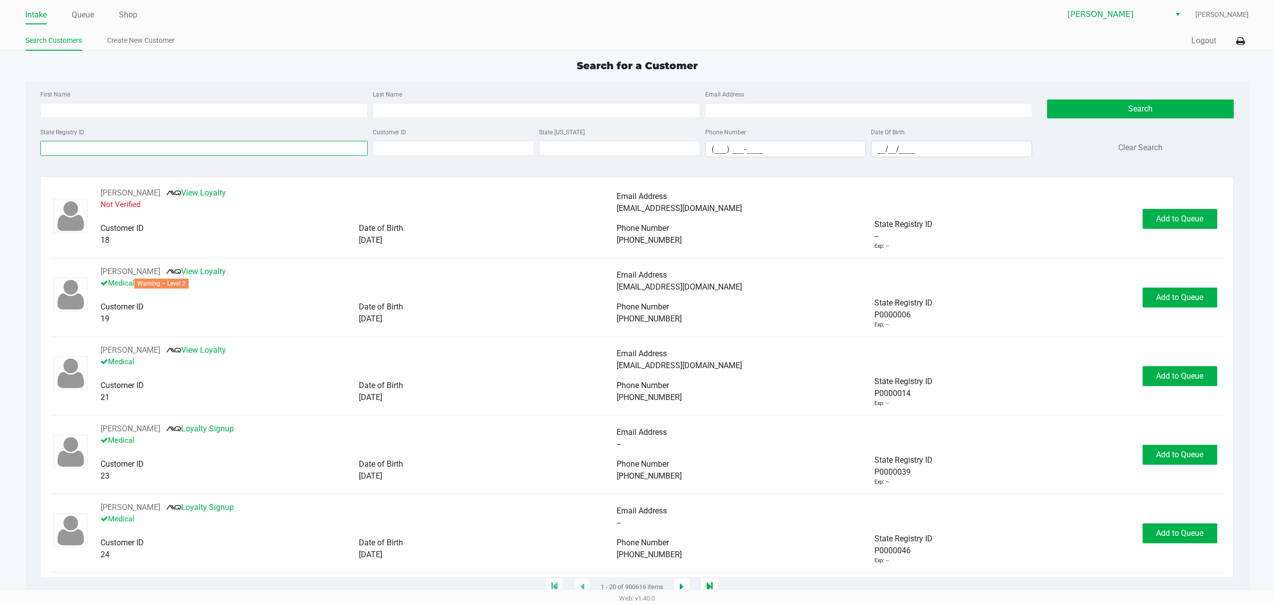
click at [54, 144] on input "State Registry ID" at bounding box center [204, 148] width 328 height 15
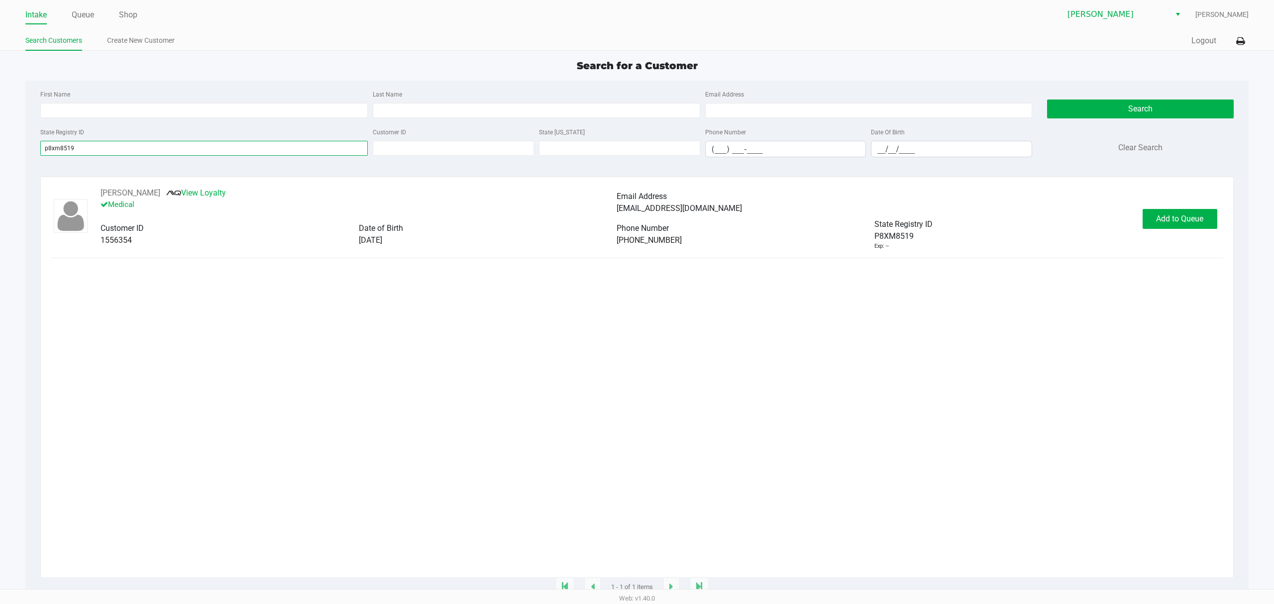
type input "p8xm8519"
click at [367, 239] on span "[DATE]" at bounding box center [370, 239] width 23 height 9
click at [1151, 215] on button "Add to Queue" at bounding box center [1180, 219] width 75 height 20
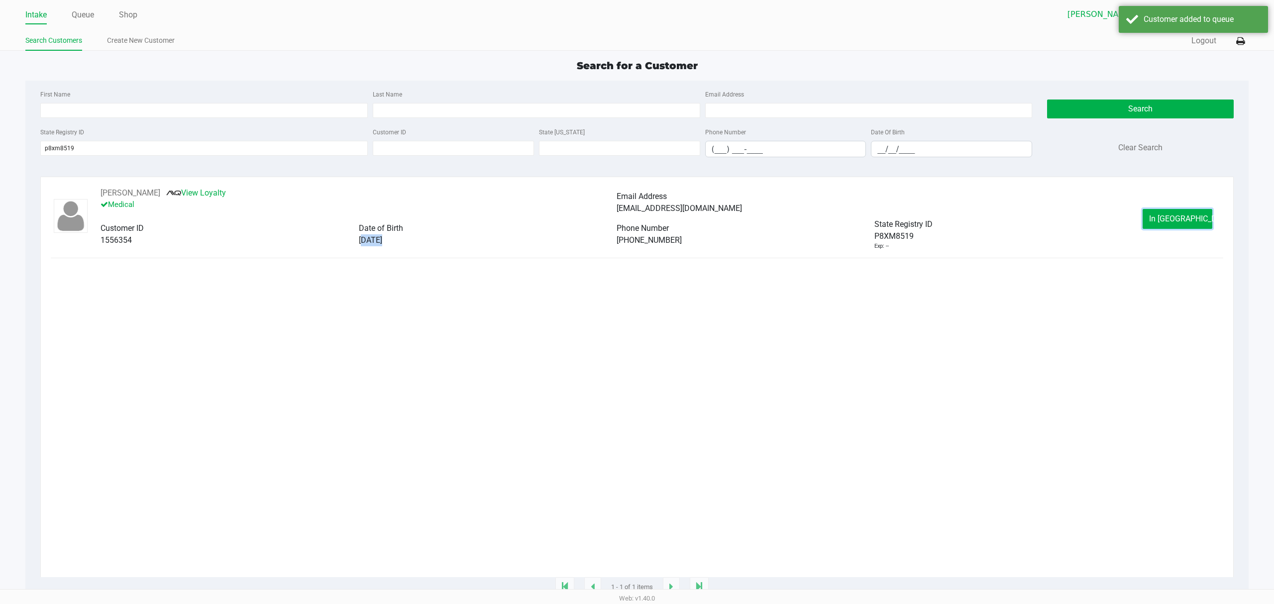
click at [1151, 215] on button "In [GEOGRAPHIC_DATA]" at bounding box center [1178, 219] width 70 height 20
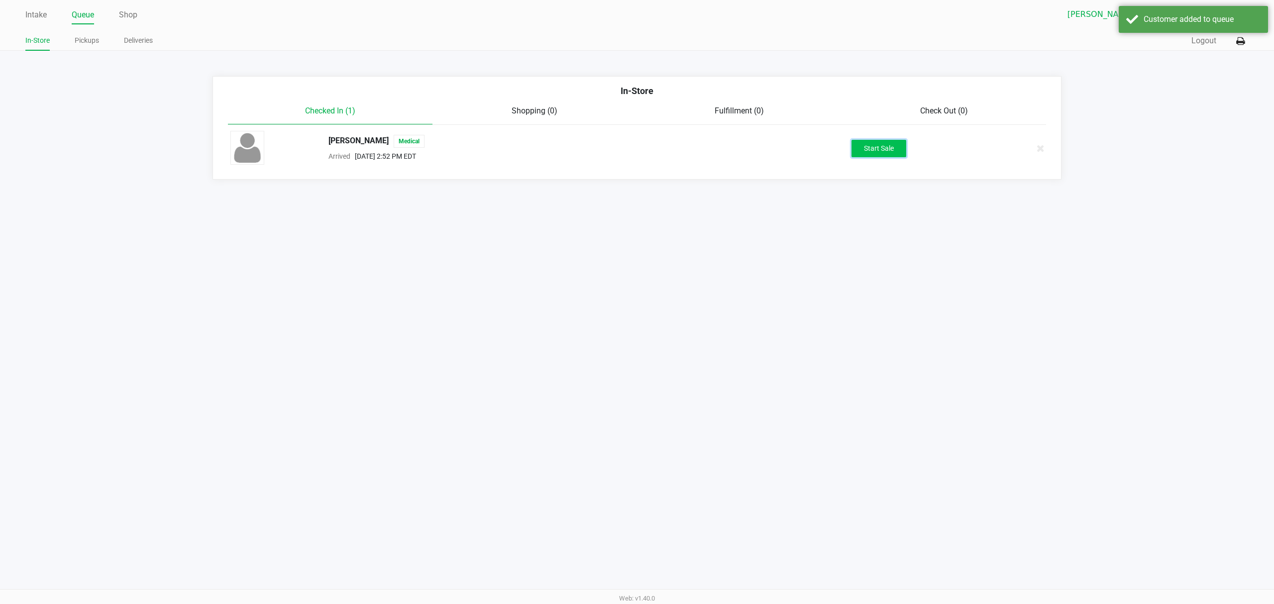
click at [879, 146] on button "Start Sale" at bounding box center [879, 148] width 55 height 17
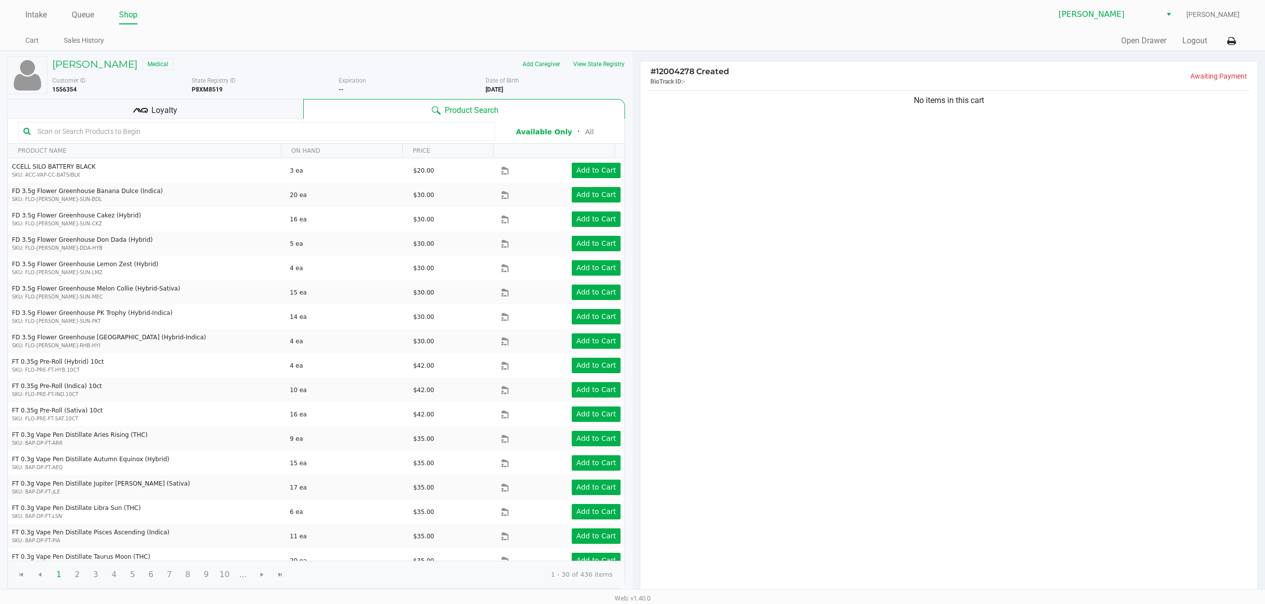
click at [219, 109] on div "Loyalty" at bounding box center [155, 109] width 296 height 20
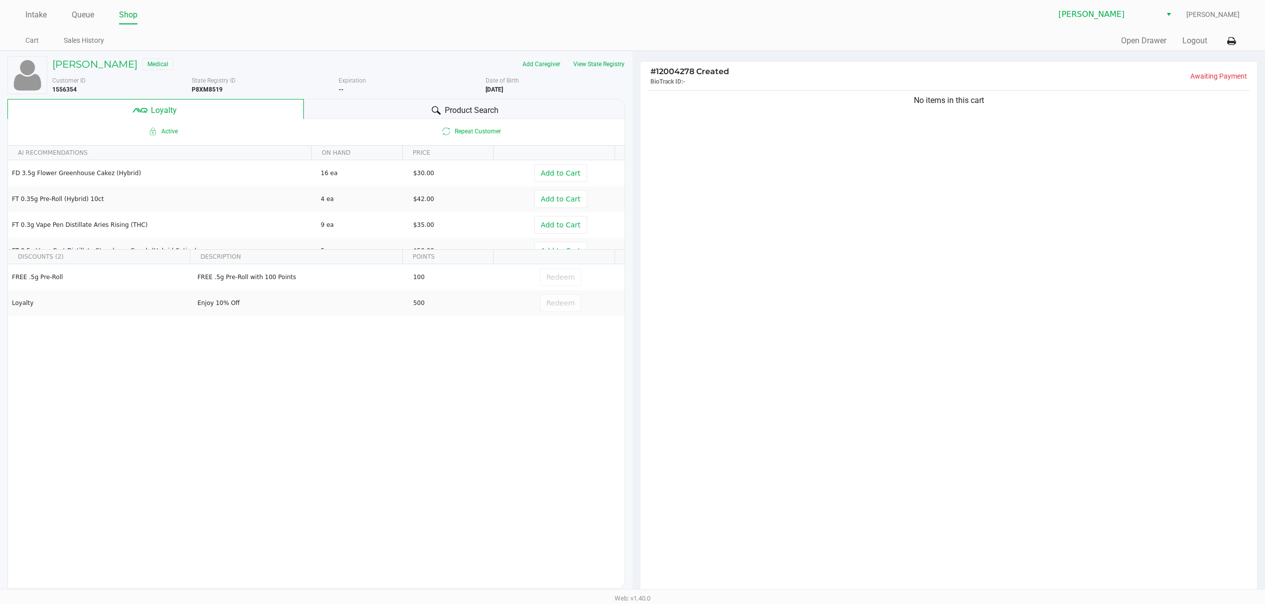
click at [437, 107] on icon at bounding box center [436, 110] width 9 height 9
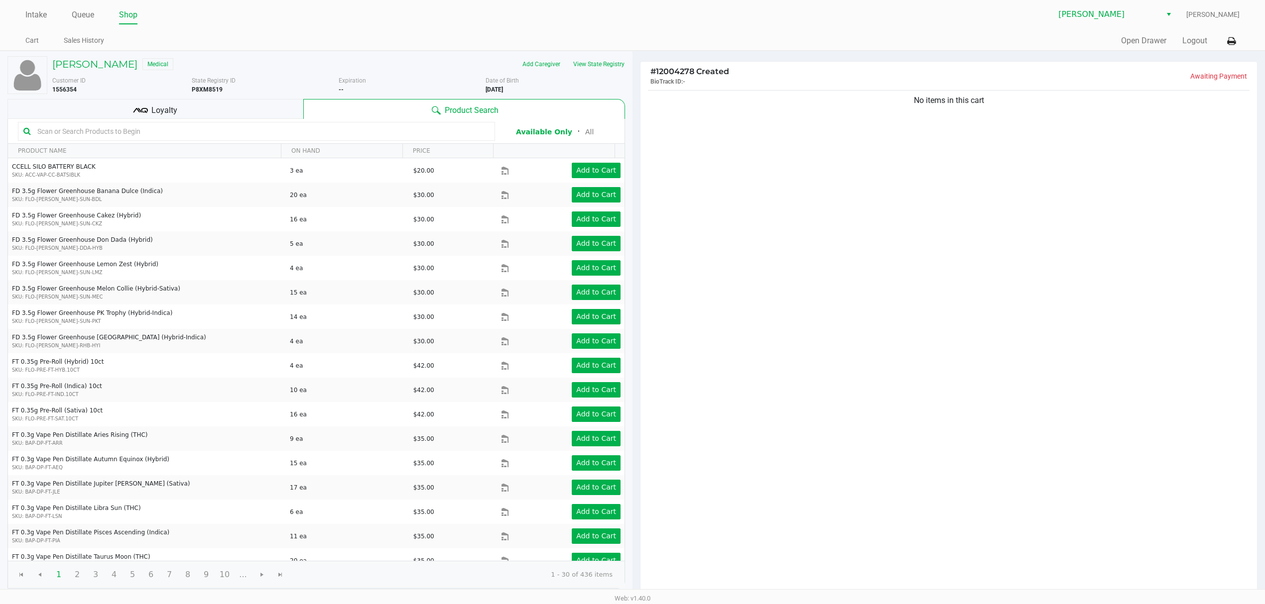
click at [269, 116] on div "Loyalty" at bounding box center [155, 109] width 296 height 20
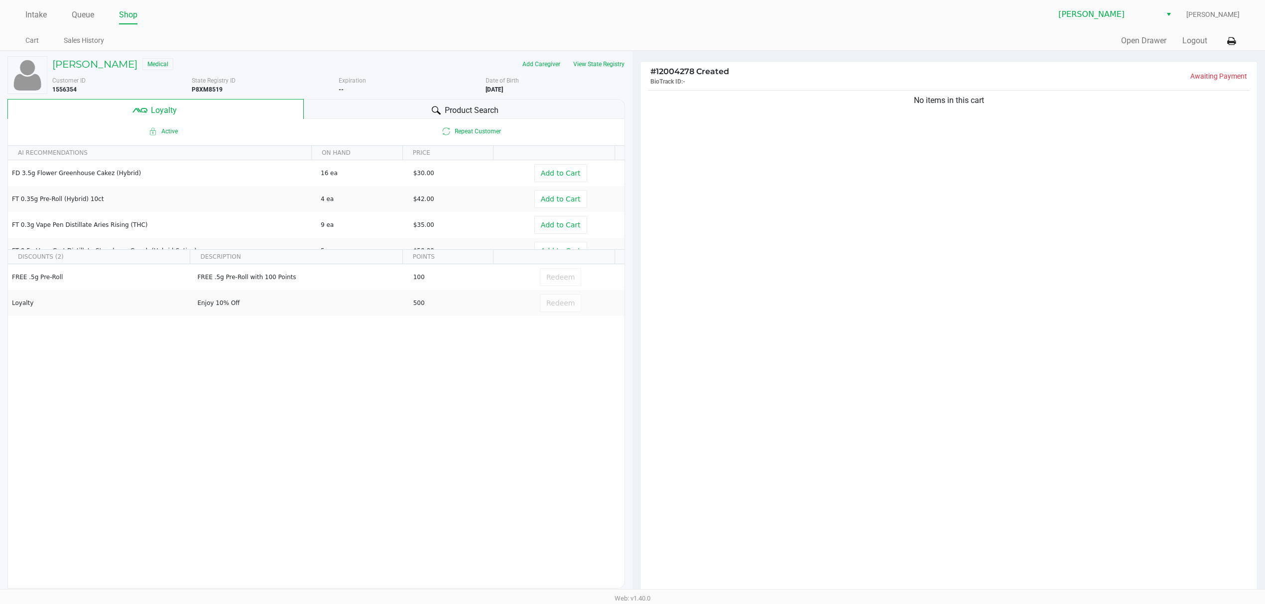
click at [351, 115] on div "Product Search" at bounding box center [465, 109] width 322 height 20
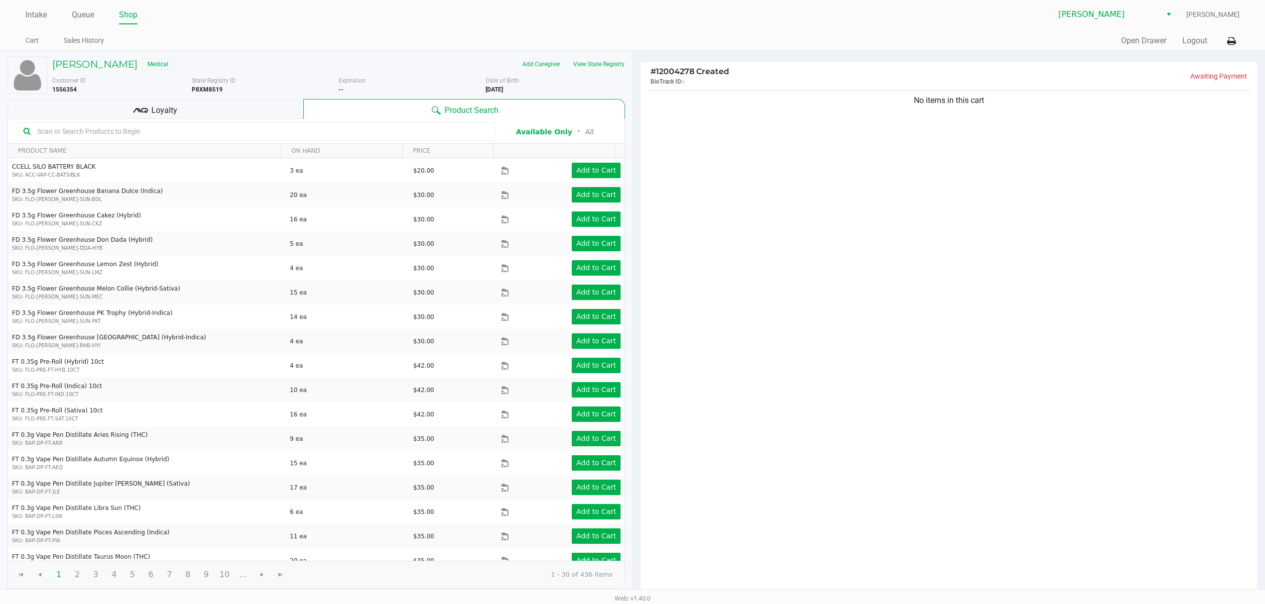
click at [80, 56] on div "[PERSON_NAME] Medical Add Caregiver View State Registry Customer ID 1556354 Sta…" at bounding box center [315, 322] width 617 height 543
click at [88, 67] on h5 "[PERSON_NAME]" at bounding box center [94, 64] width 85 height 12
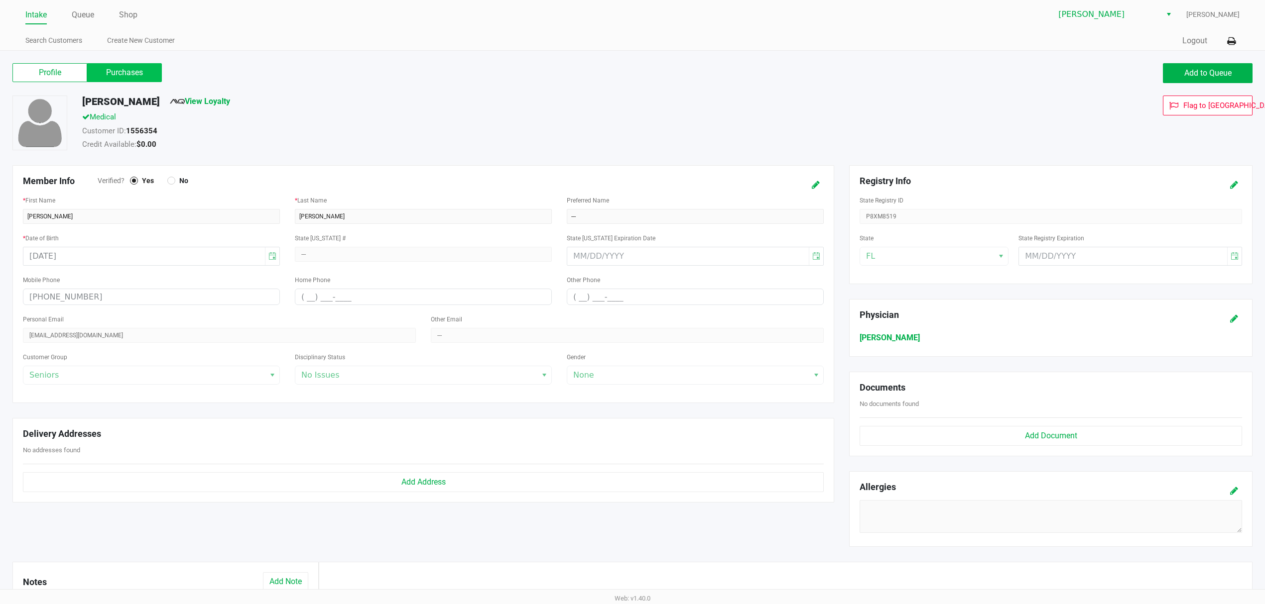
click at [133, 74] on label "Purchases" at bounding box center [124, 72] width 75 height 19
click at [0, 0] on 1 "Purchases" at bounding box center [0, 0] width 0 height 0
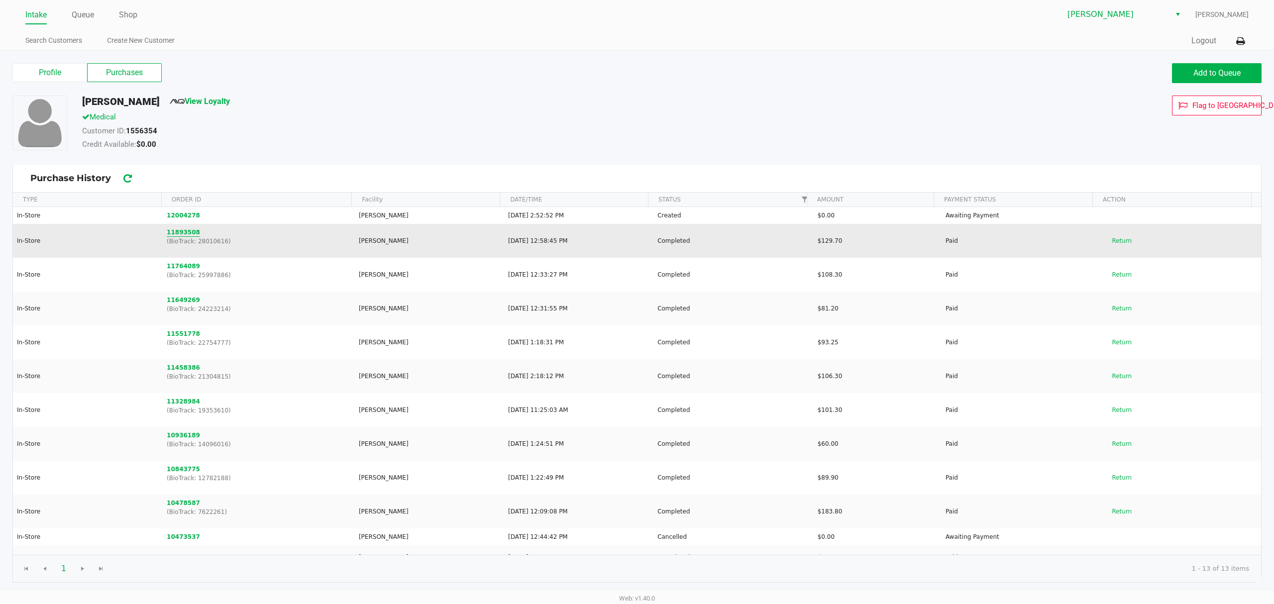
click at [178, 231] on button "11893508" at bounding box center [183, 232] width 33 height 9
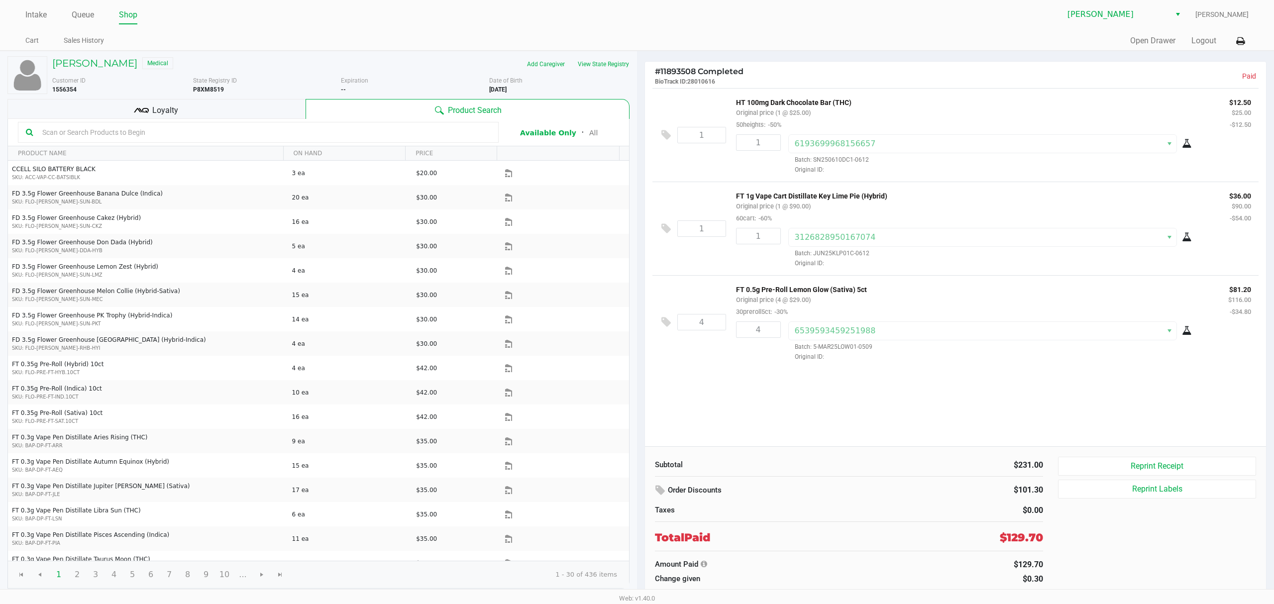
click at [101, 106] on div "Loyalty" at bounding box center [156, 109] width 298 height 20
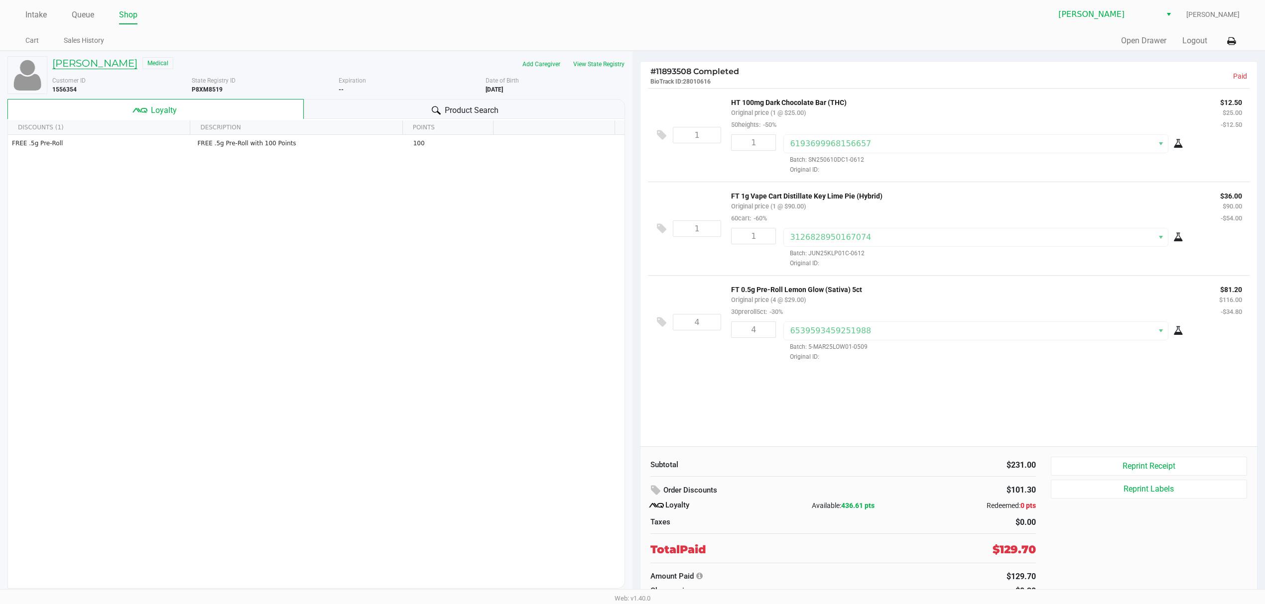
click at [98, 66] on h5 "[PERSON_NAME]" at bounding box center [94, 63] width 85 height 12
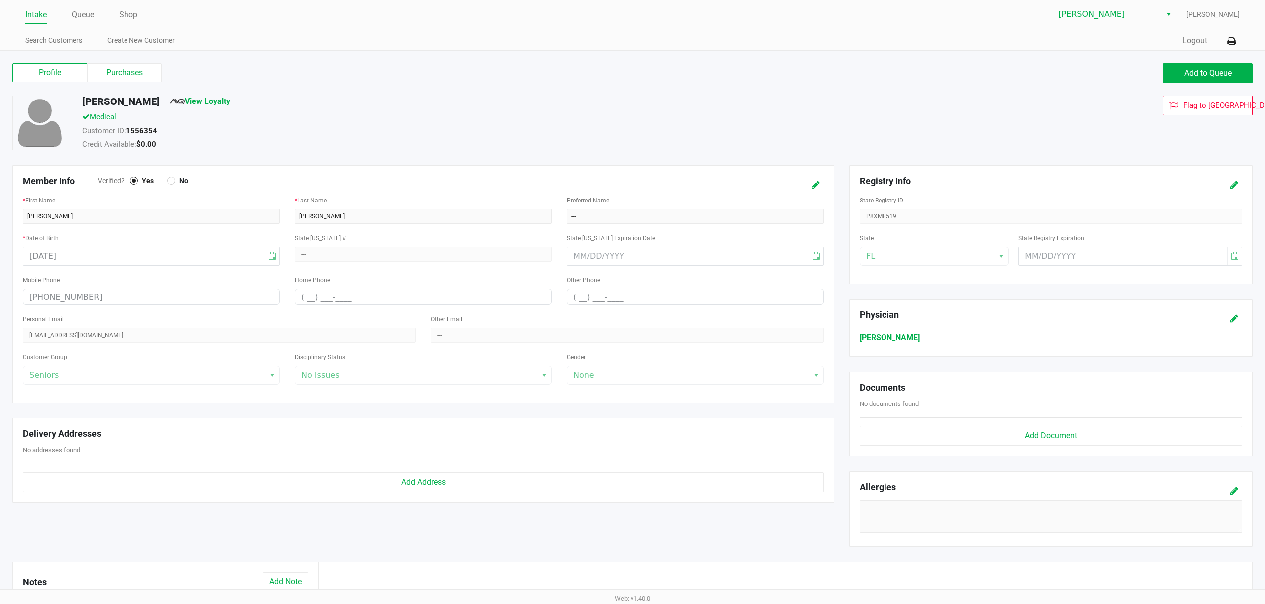
click at [204, 110] on span "View Loyalty" at bounding box center [200, 104] width 60 height 16
click at [204, 102] on link "View Loyalty" at bounding box center [200, 101] width 60 height 9
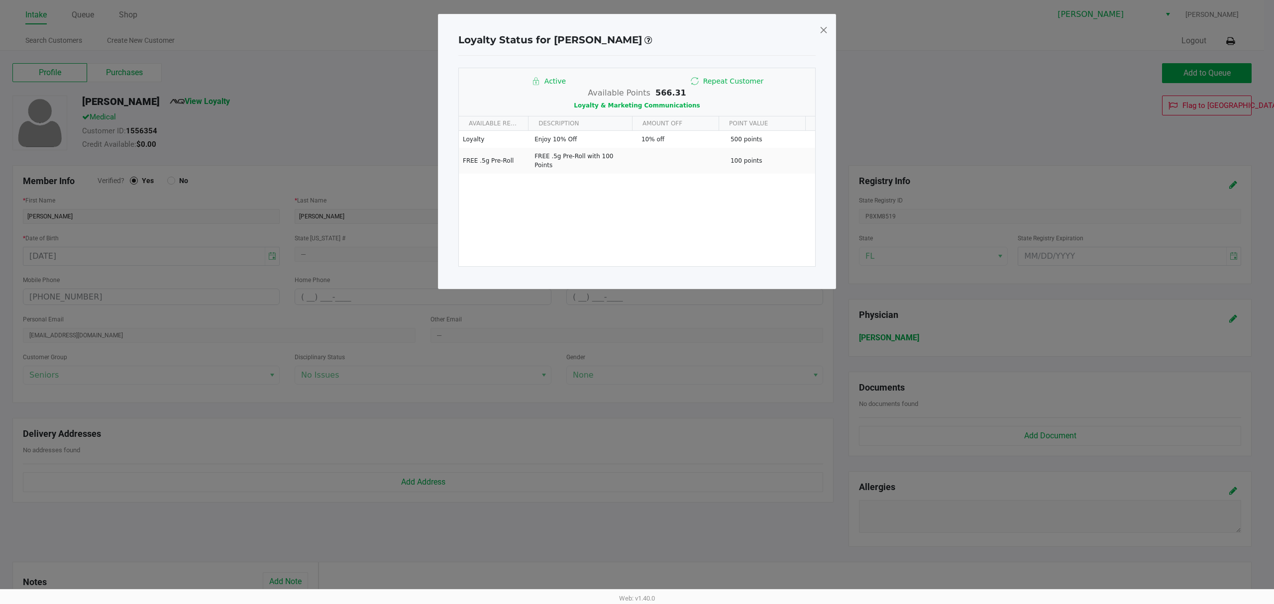
click at [626, 102] on div "Available Points 566.31 Loyalty & Marketing Communications" at bounding box center [637, 99] width 356 height 24
click at [622, 102] on span "Loyalty & Marketing Communications" at bounding box center [637, 105] width 126 height 7
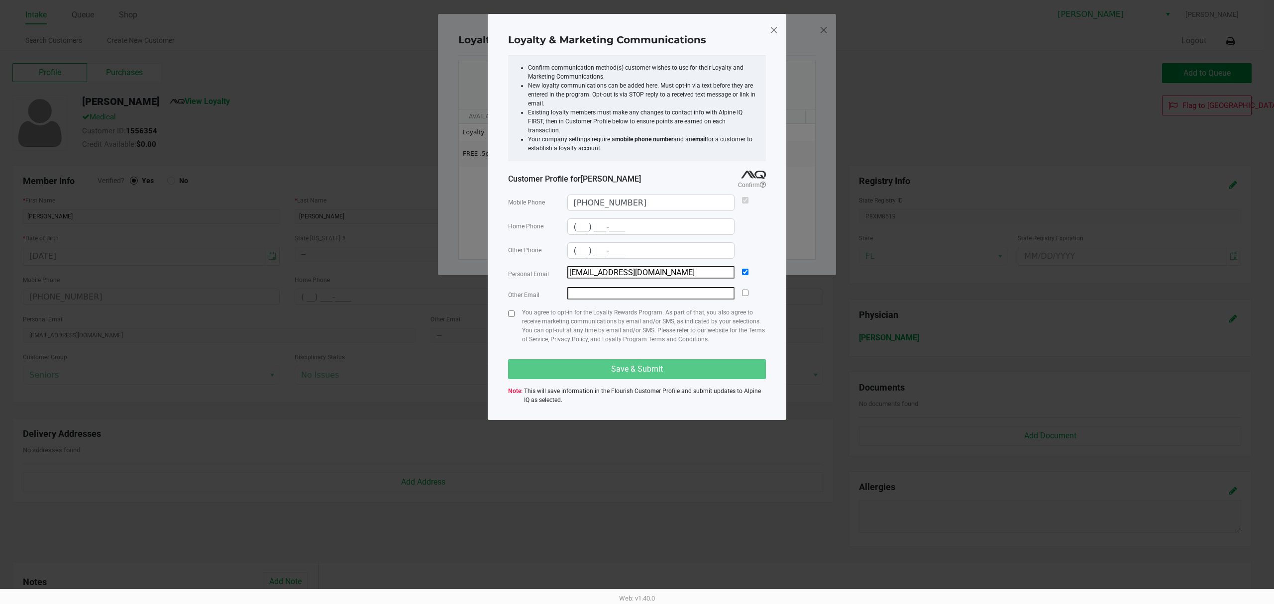
click at [776, 28] on span at bounding box center [774, 30] width 9 height 16
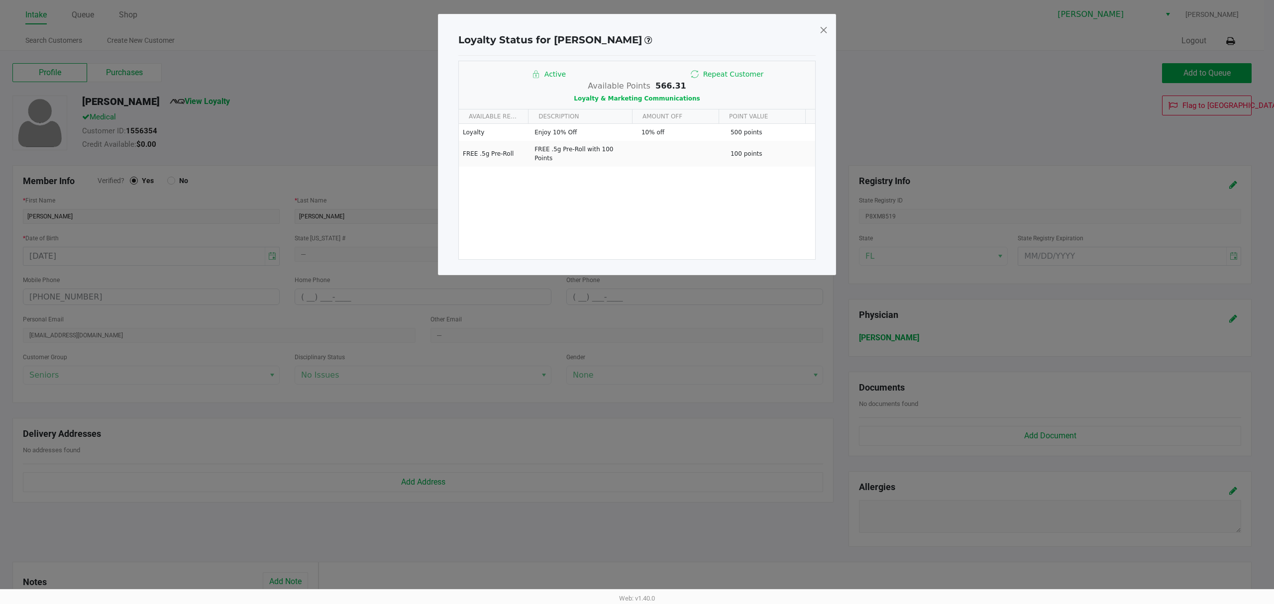
click at [821, 28] on span at bounding box center [823, 30] width 9 height 16
type input "(___) ___-____"
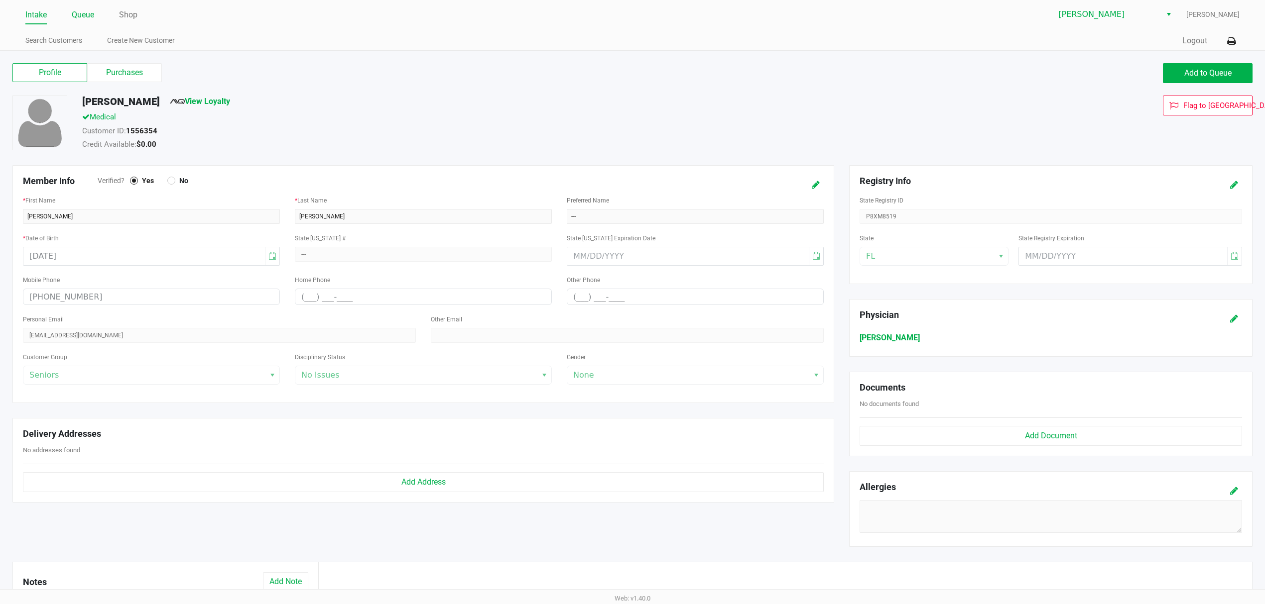
click at [76, 22] on li "Queue" at bounding box center [83, 15] width 22 height 17
click at [88, 16] on link "Queue" at bounding box center [83, 15] width 22 height 14
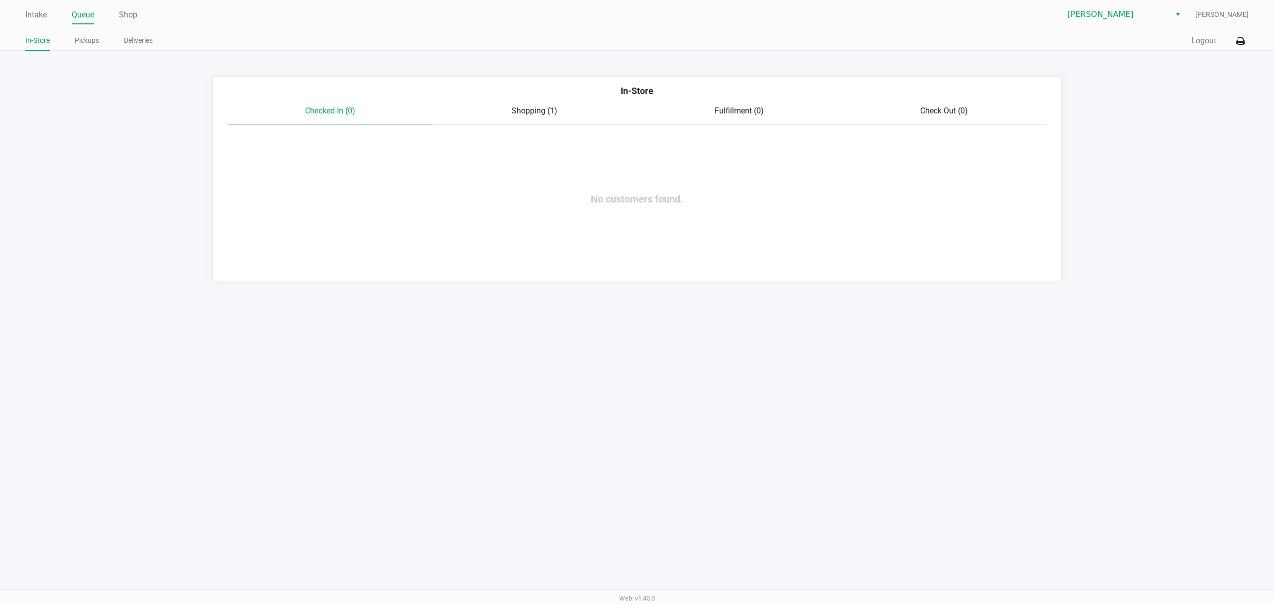
click at [542, 108] on span "Shopping (1)" at bounding box center [535, 110] width 46 height 9
click at [878, 150] on button "View Cart" at bounding box center [879, 151] width 43 height 17
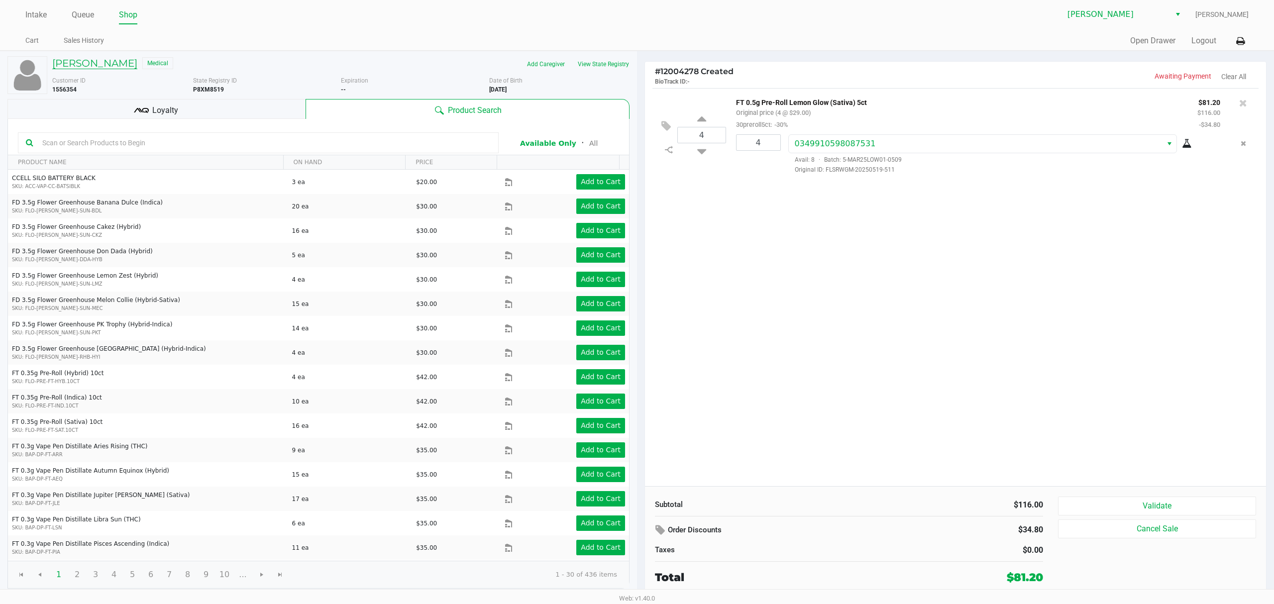
click at [90, 57] on h5 "[PERSON_NAME]" at bounding box center [94, 63] width 85 height 12
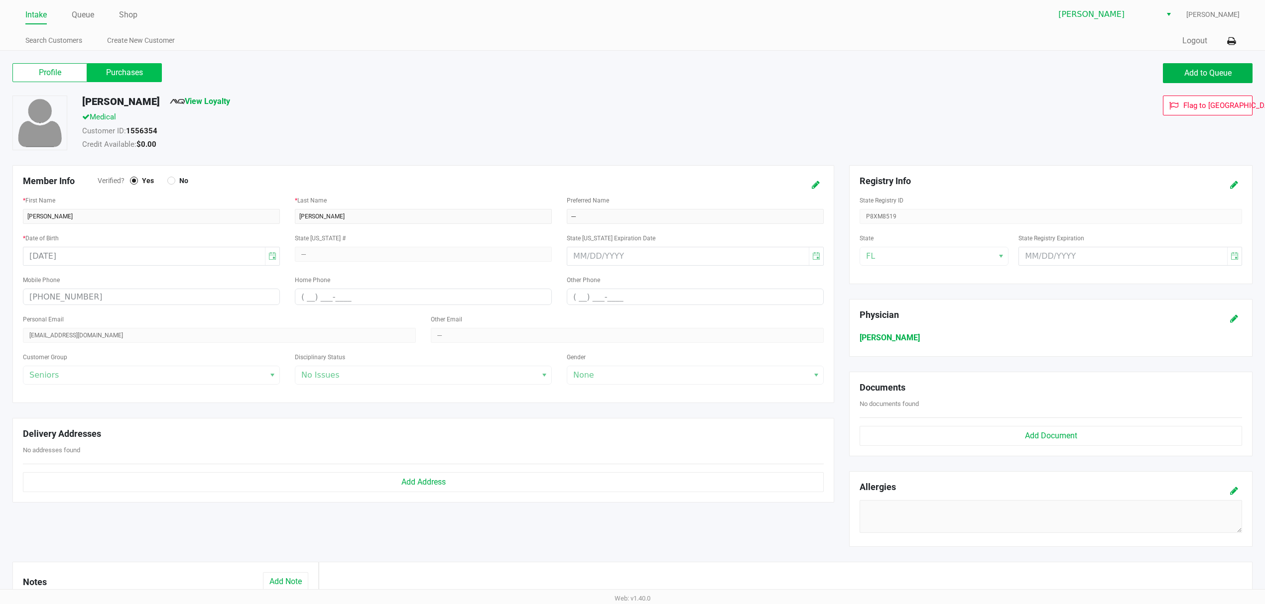
click at [108, 80] on label "Purchases" at bounding box center [124, 72] width 75 height 19
click at [0, 0] on 1 "Purchases" at bounding box center [0, 0] width 0 height 0
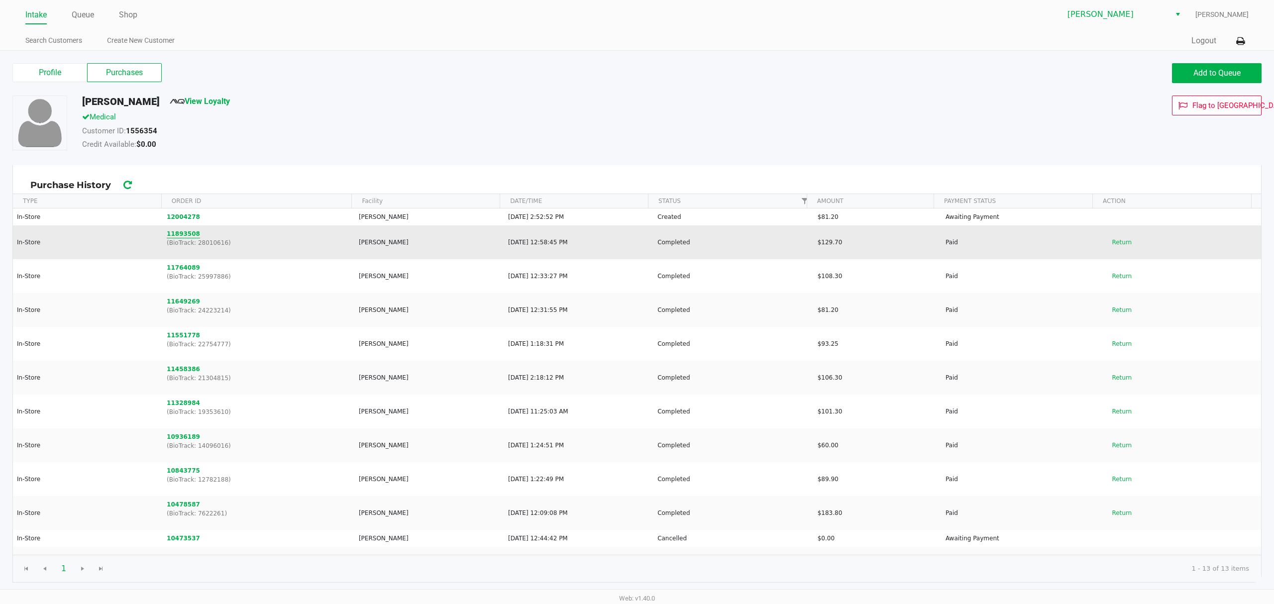
click at [183, 237] on button "11893508" at bounding box center [183, 234] width 33 height 9
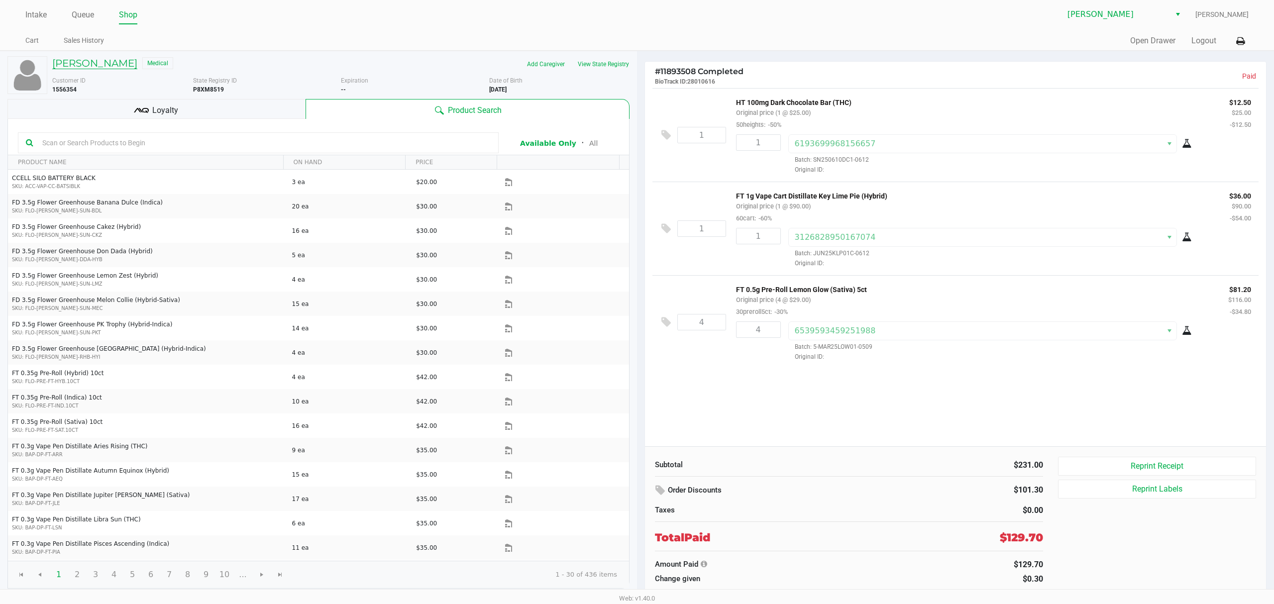
click at [82, 64] on h5 "[PERSON_NAME]" at bounding box center [94, 63] width 85 height 12
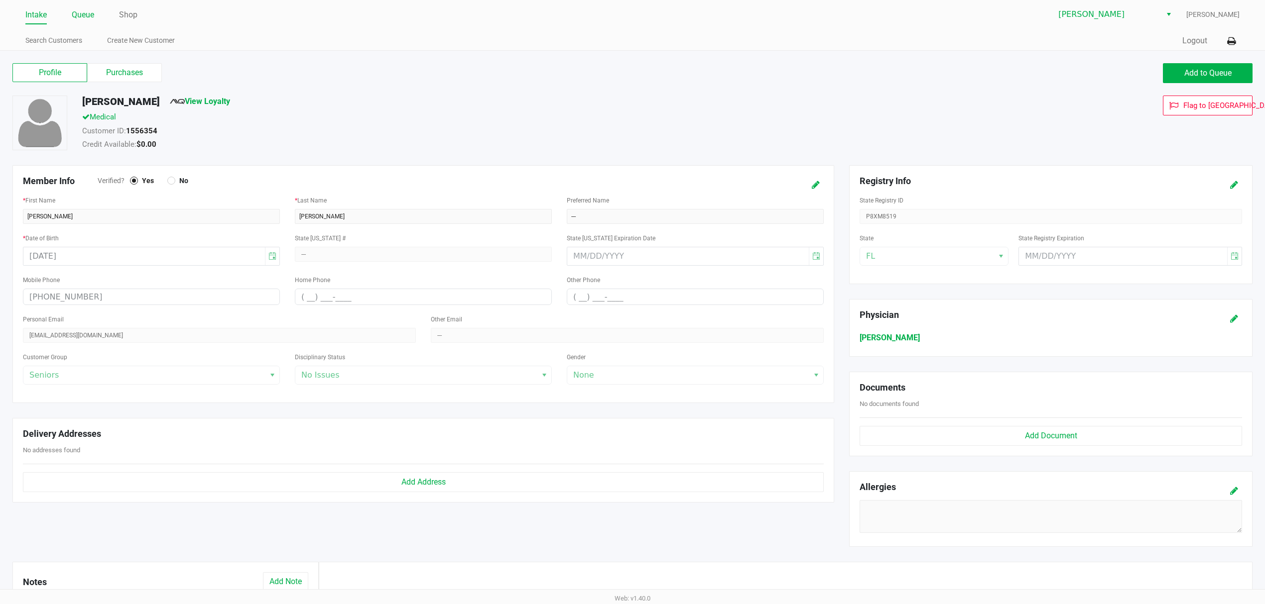
click at [76, 16] on link "Queue" at bounding box center [83, 15] width 22 height 14
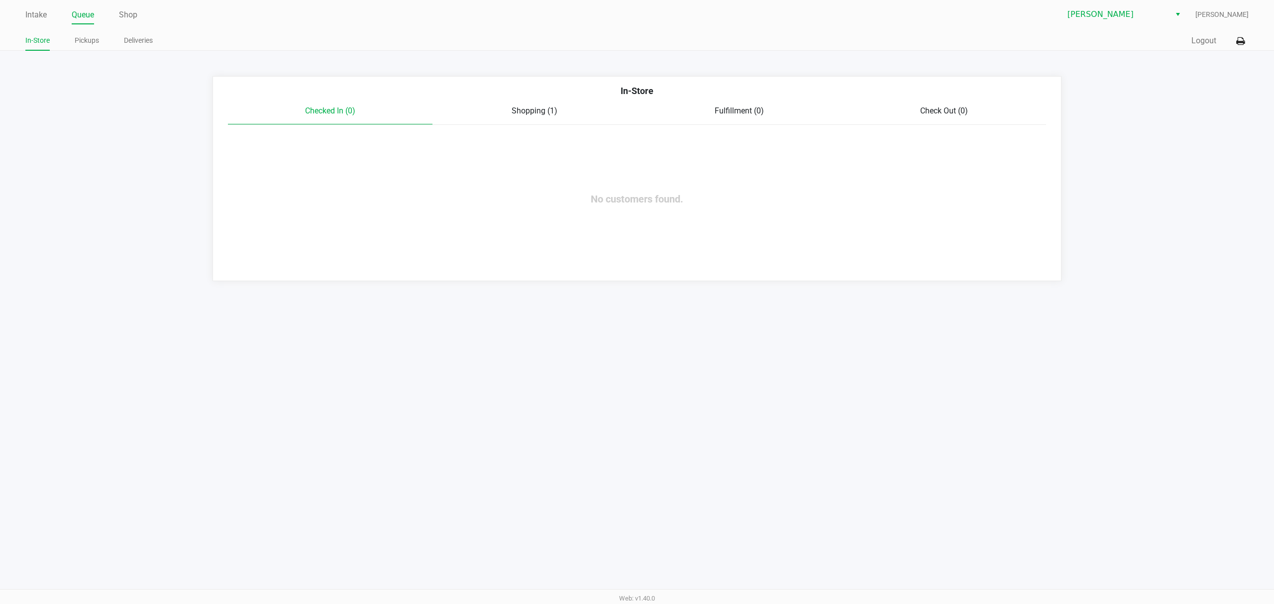
click at [528, 109] on span "Shopping (1)" at bounding box center [535, 110] width 46 height 9
click at [868, 150] on button "View Cart" at bounding box center [879, 151] width 43 height 17
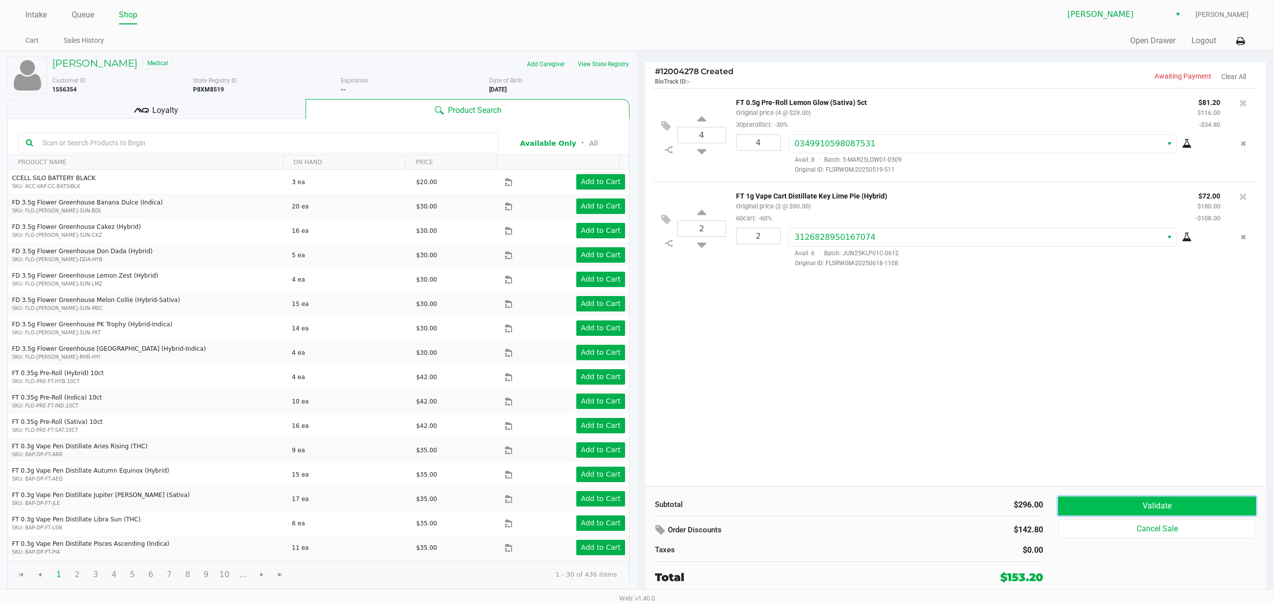
click at [1100, 504] on button "Validate" at bounding box center [1157, 506] width 198 height 19
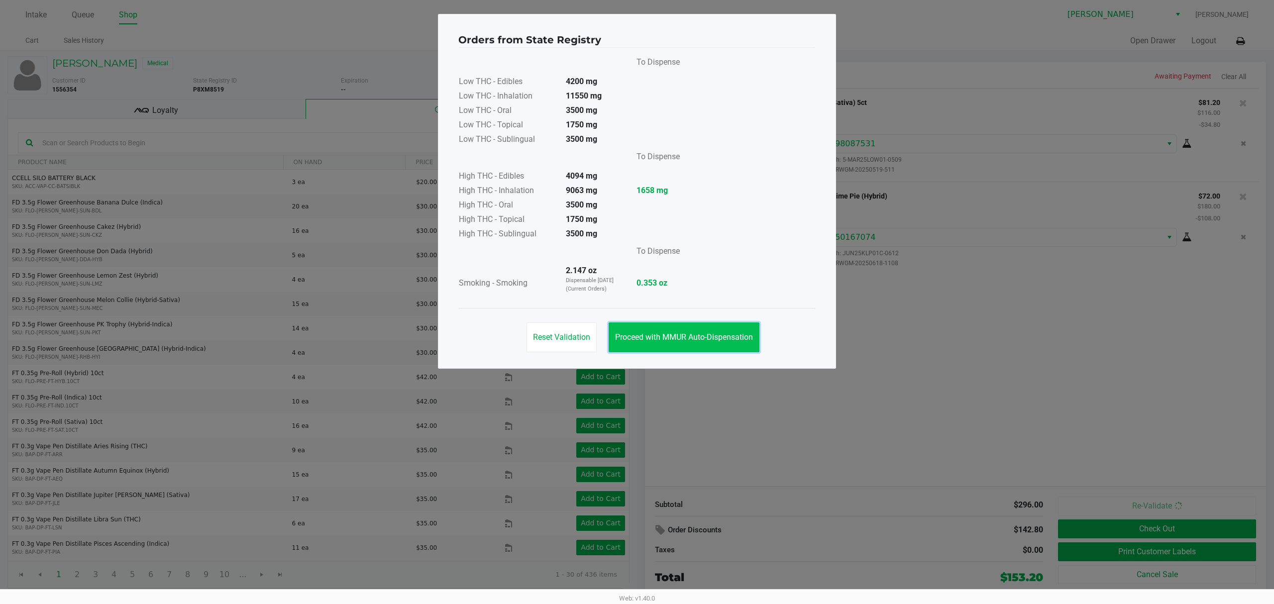
click at [708, 330] on button "Proceed with MMUR Auto-Dispensation" at bounding box center [684, 338] width 151 height 30
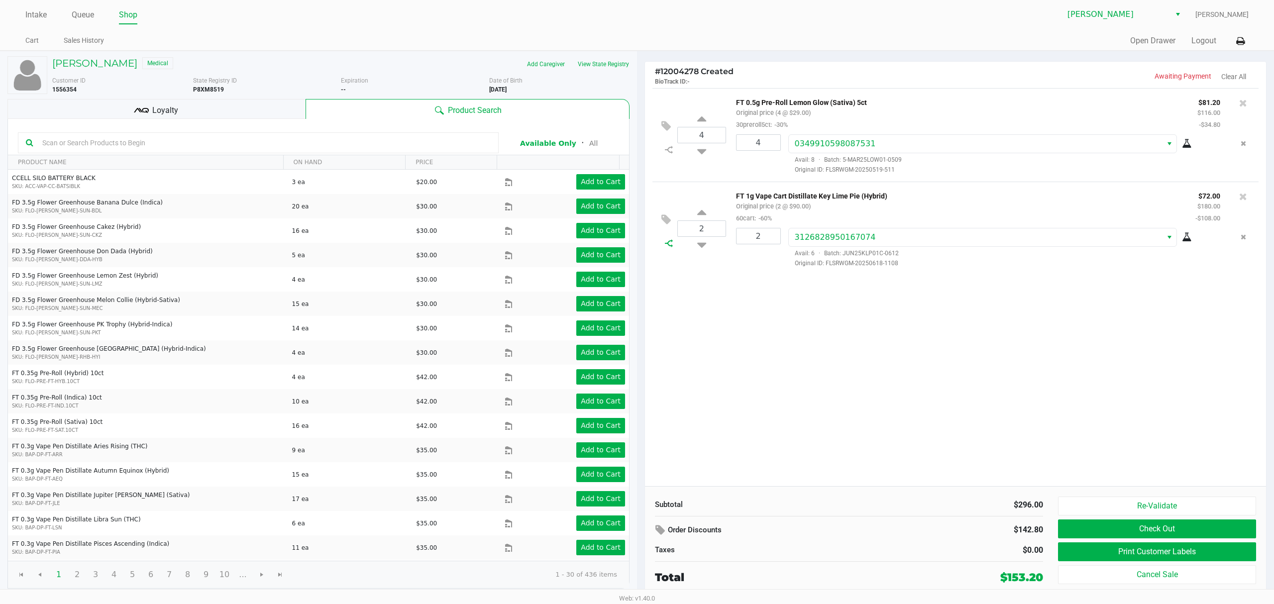
click at [666, 247] on icon at bounding box center [669, 243] width 8 height 8
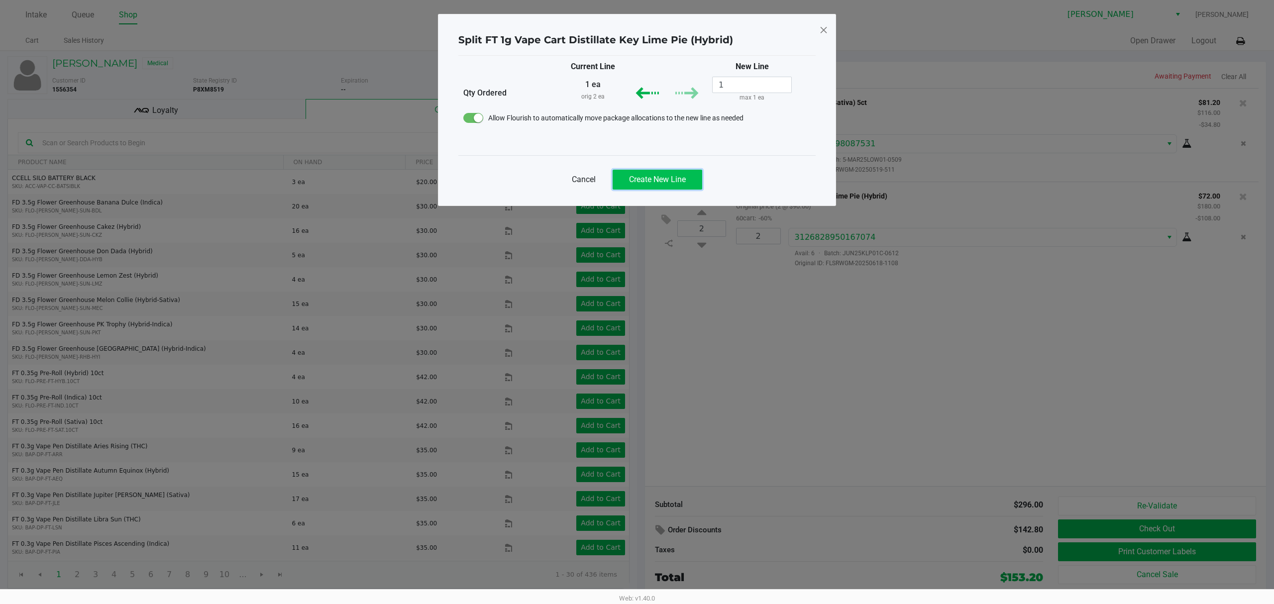
click at [686, 182] on span "Create New Line" at bounding box center [657, 179] width 57 height 9
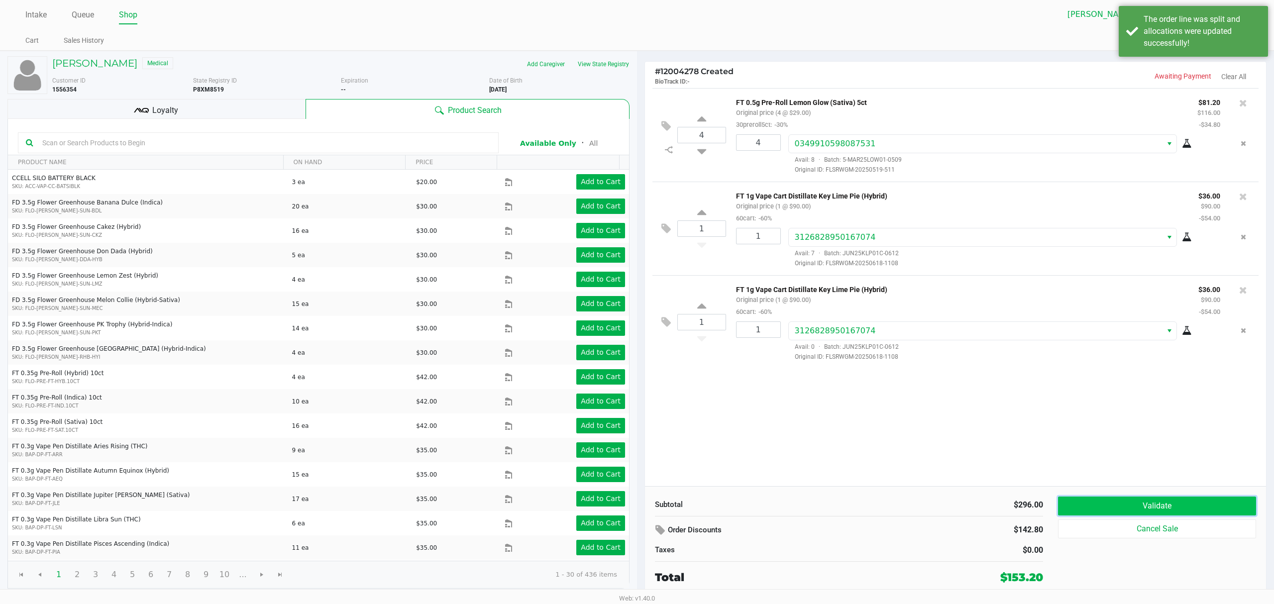
click at [1080, 510] on button "Validate" at bounding box center [1157, 506] width 198 height 19
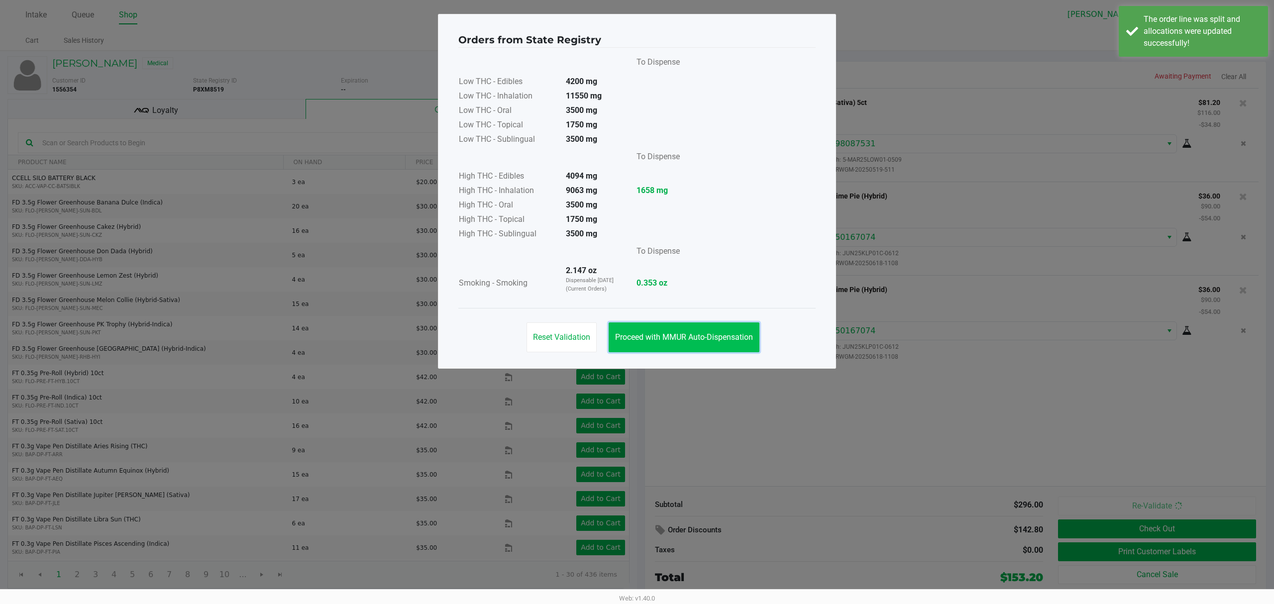
click at [713, 339] on span "Proceed with MMUR Auto-Dispensation" at bounding box center [684, 337] width 138 height 9
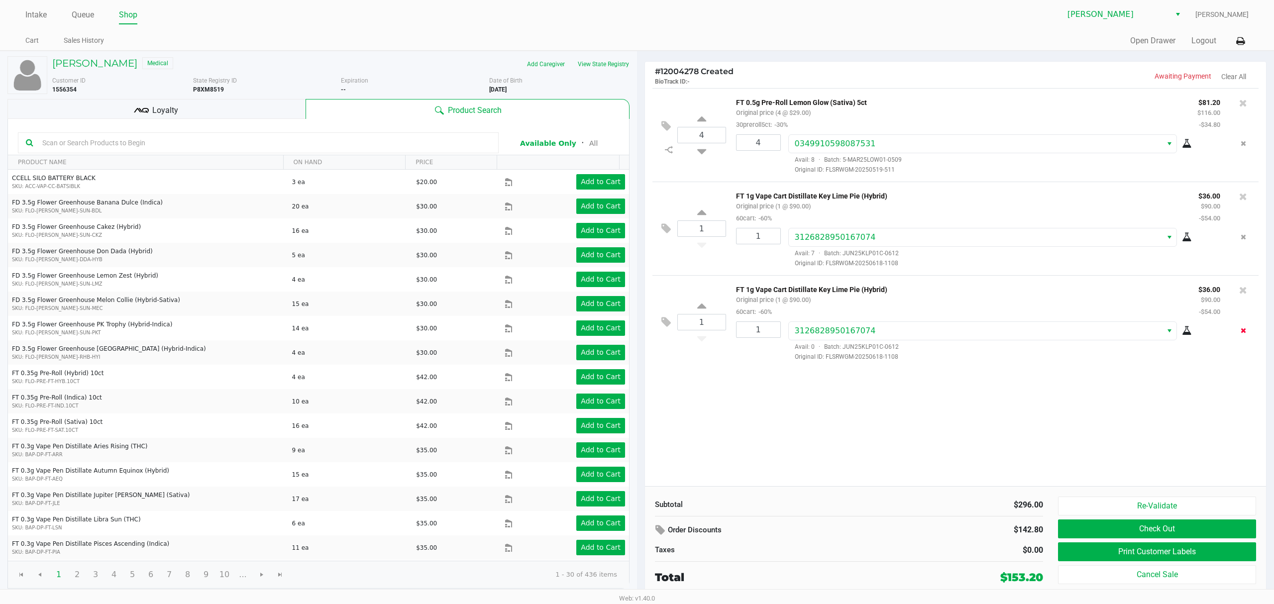
click at [1246, 329] on button "Remove the package from the orderLine" at bounding box center [1243, 331] width 13 height 18
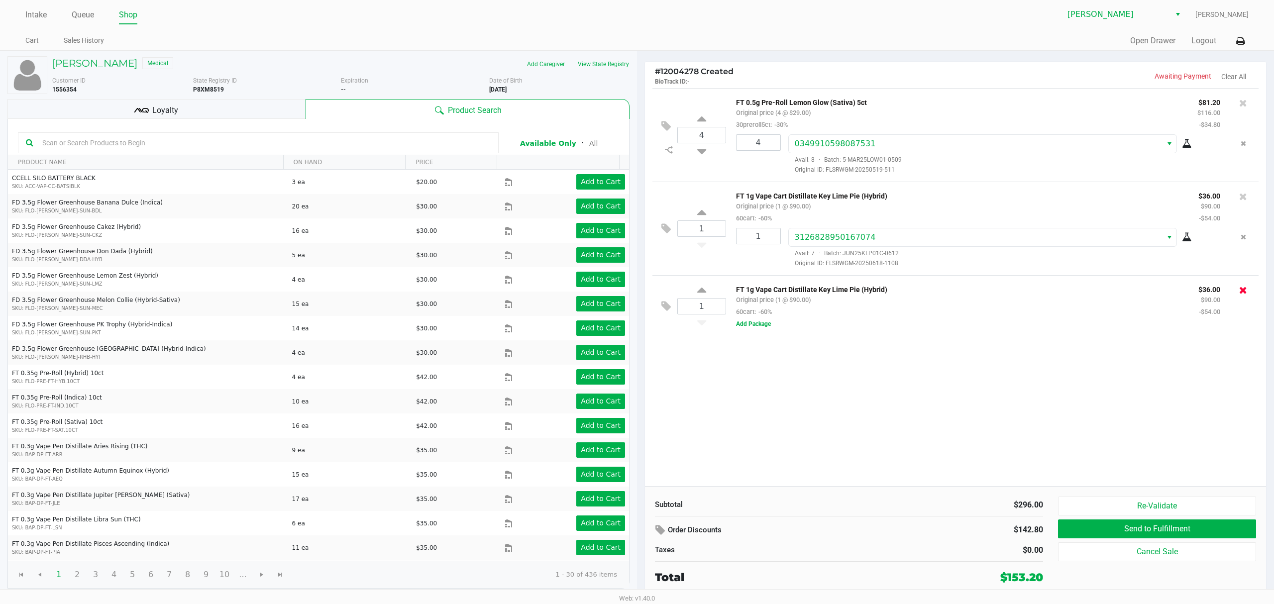
click at [1241, 294] on icon at bounding box center [1244, 290] width 8 height 10
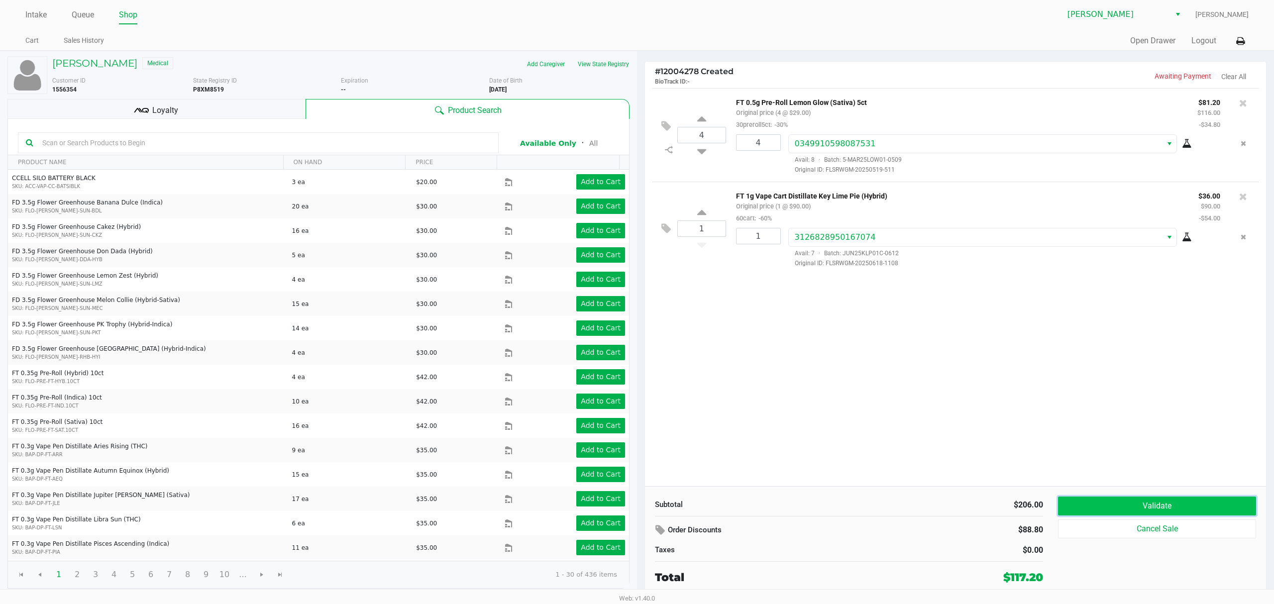
click at [1088, 516] on button "Validate" at bounding box center [1157, 506] width 198 height 19
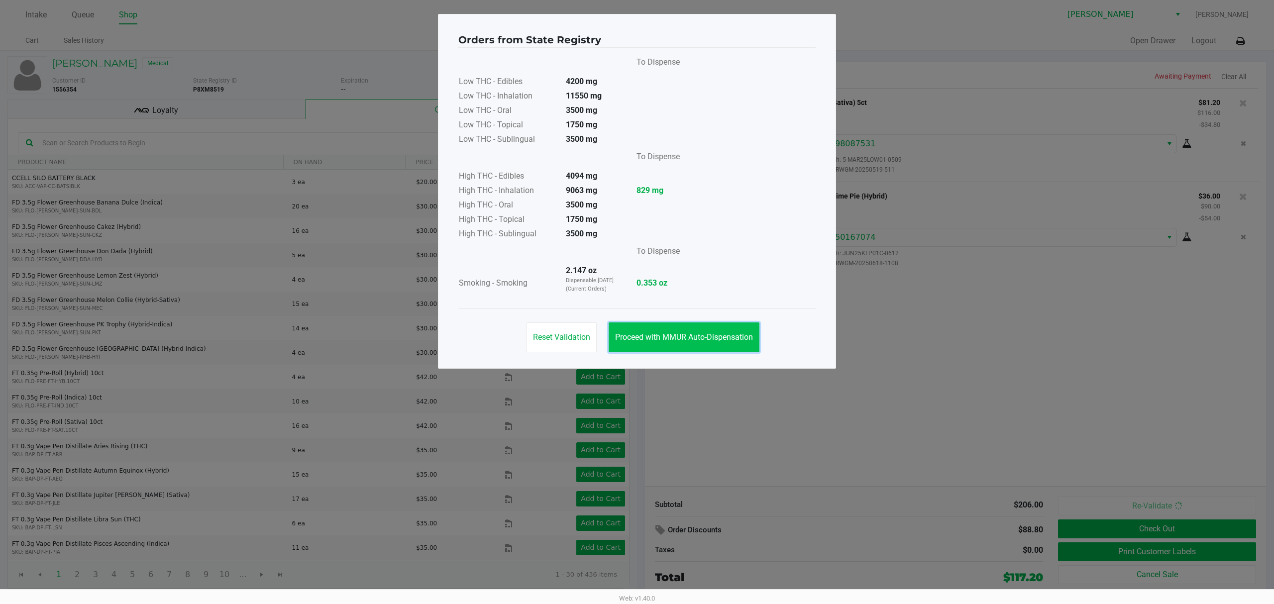
click at [698, 341] on span "Proceed with MMUR Auto-Dispensation" at bounding box center [684, 337] width 138 height 9
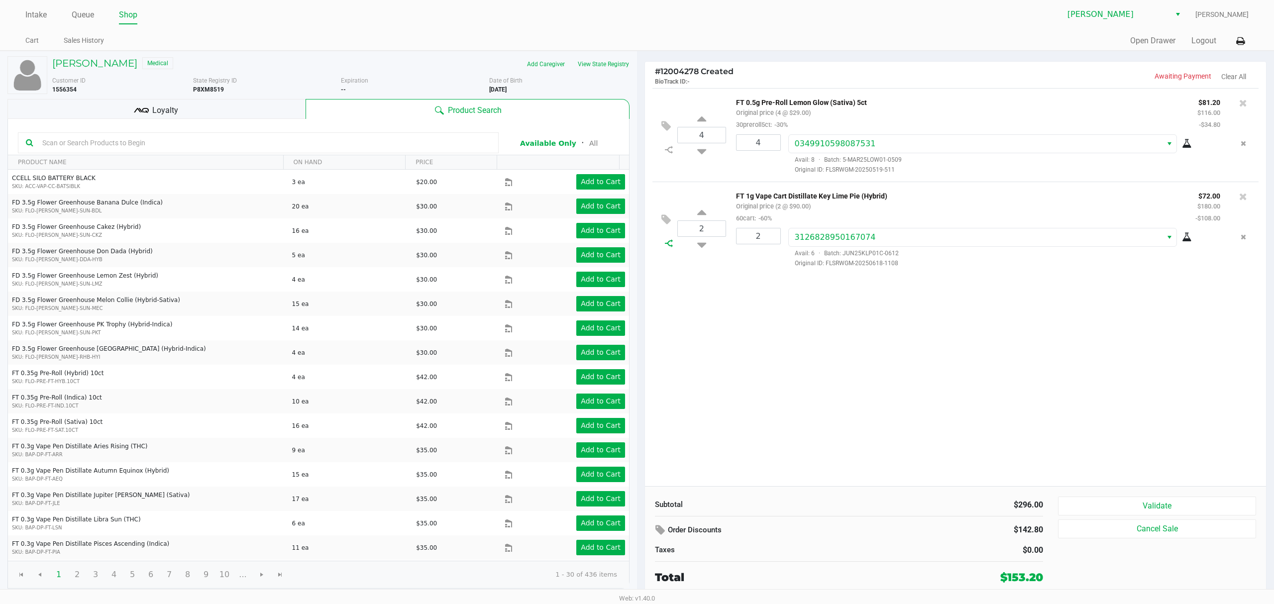
click at [669, 247] on icon at bounding box center [669, 243] width 8 height 8
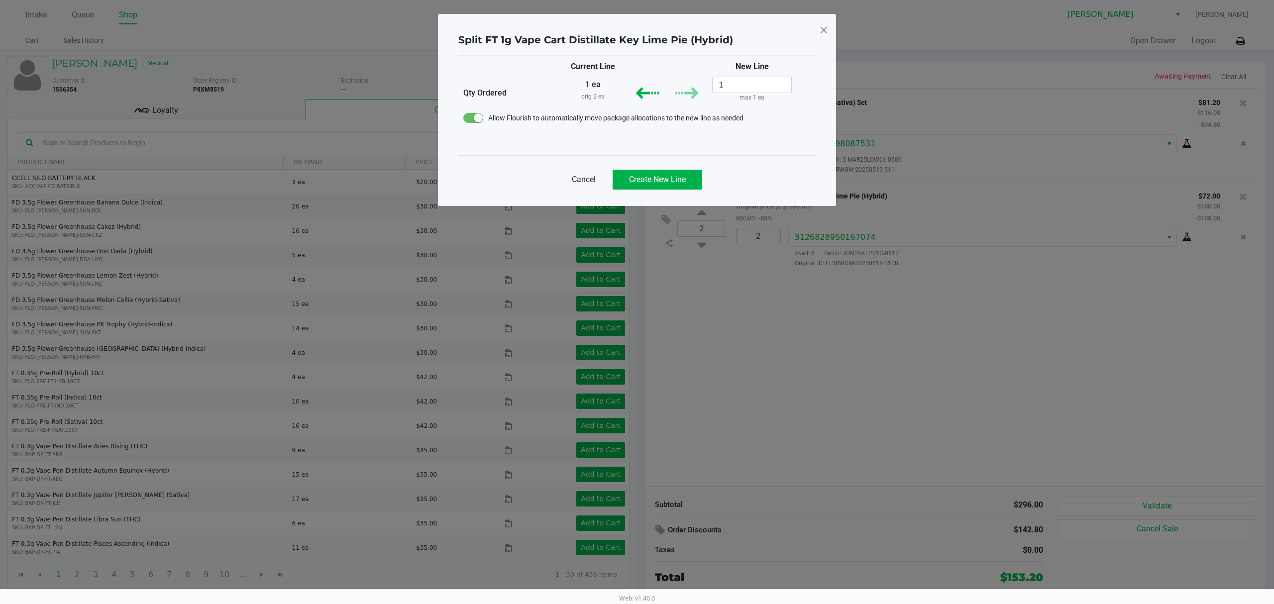
click at [824, 34] on icon "Dismiss" at bounding box center [823, 30] width 9 height 16
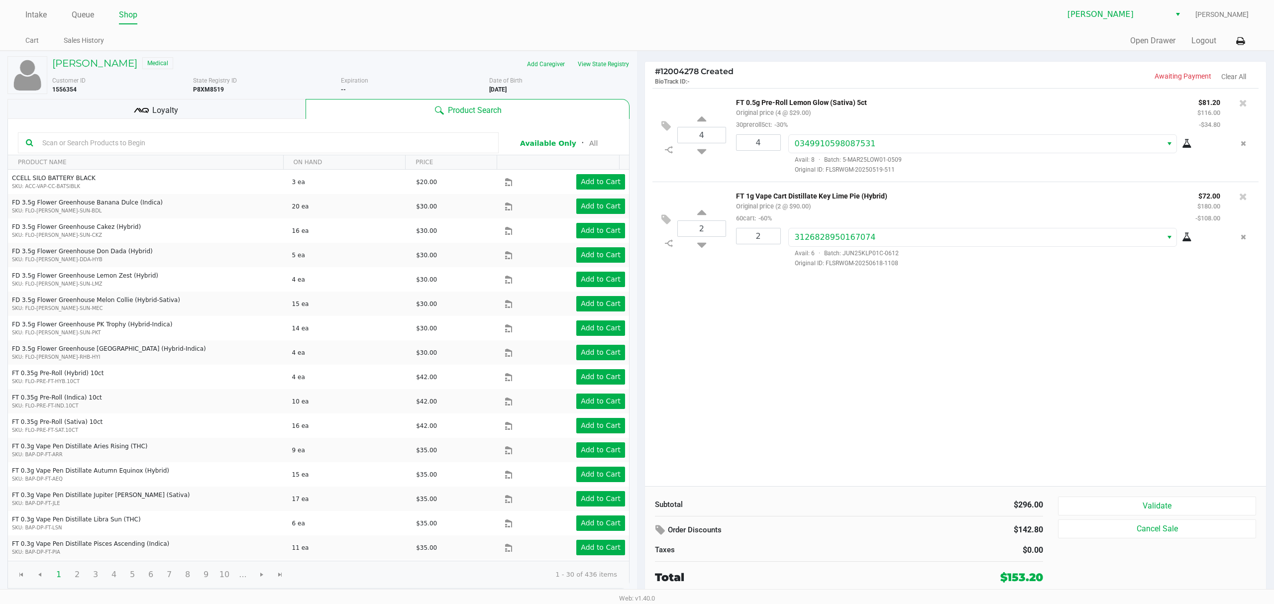
click at [208, 106] on div "Loyalty" at bounding box center [156, 109] width 298 height 20
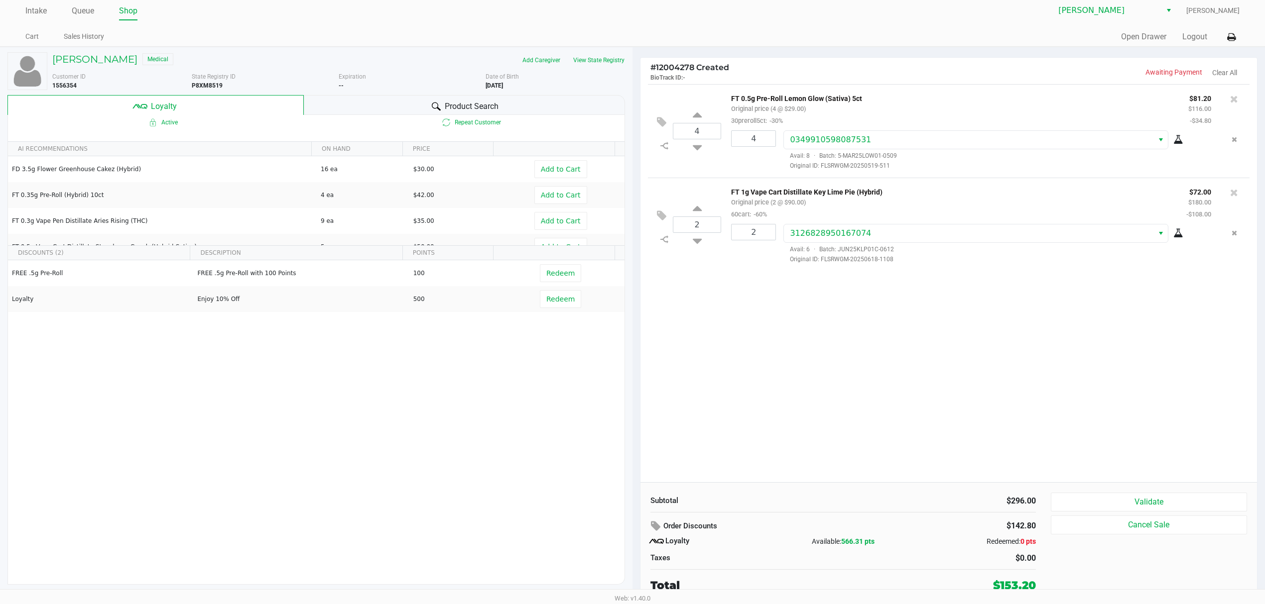
scroll to position [5, 0]
click at [1092, 496] on button "Validate" at bounding box center [1148, 502] width 196 height 19
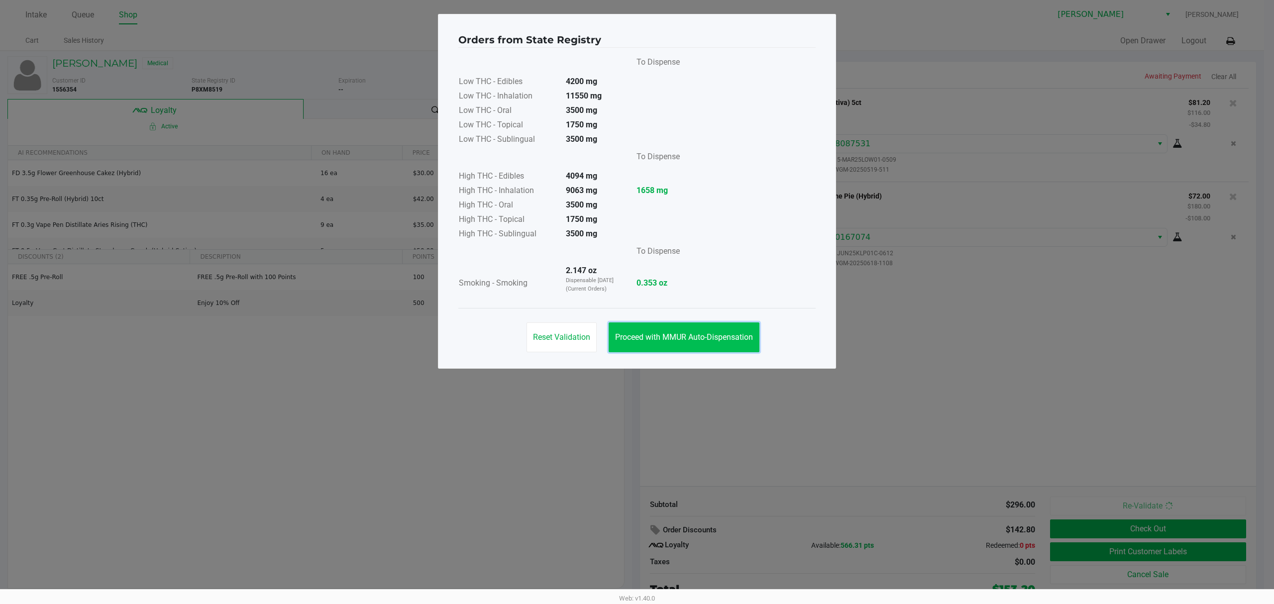
click at [658, 345] on button "Proceed with MMUR Auto-Dispensation" at bounding box center [684, 338] width 151 height 30
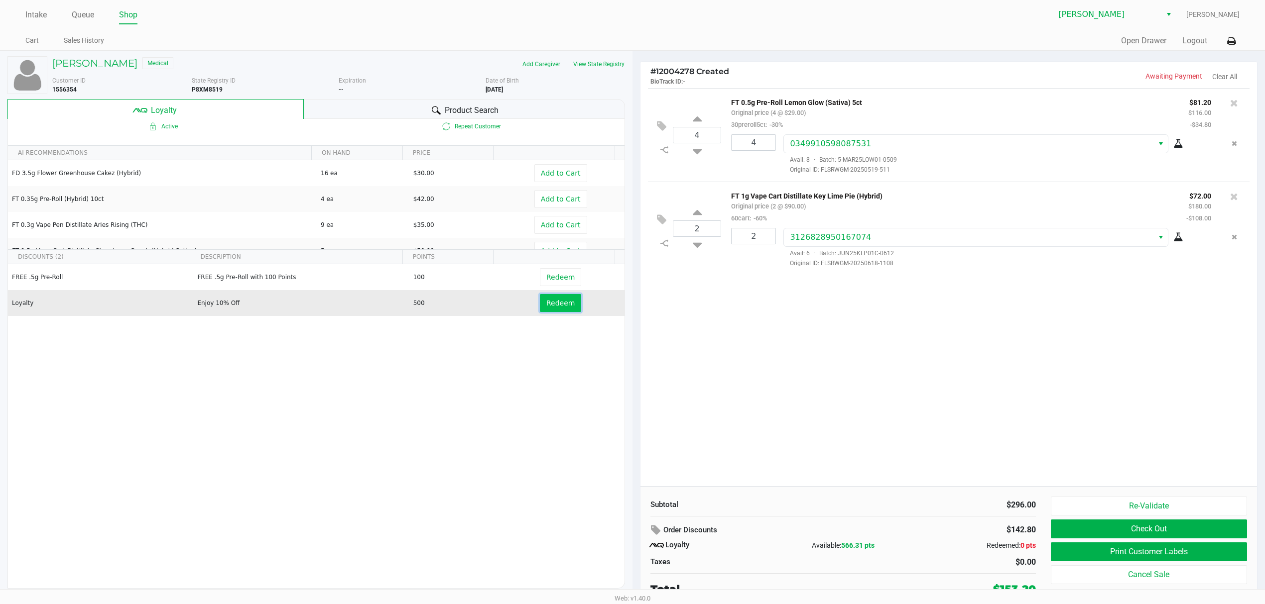
click at [551, 307] on span "Redeem" at bounding box center [560, 303] width 28 height 8
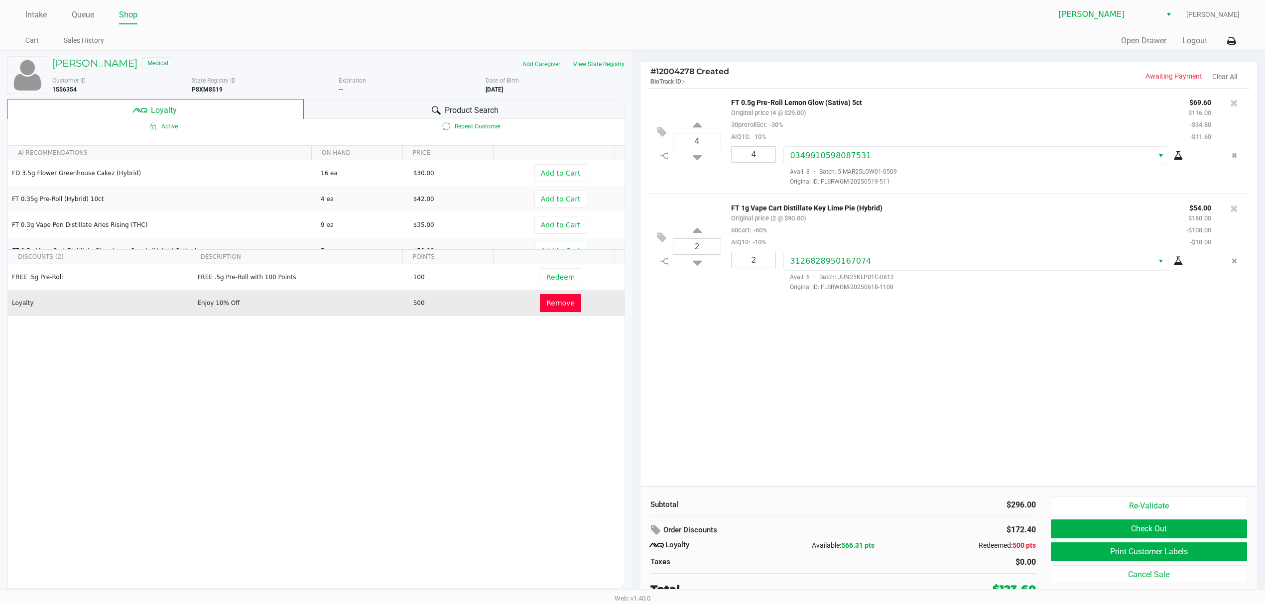
scroll to position [5, 0]
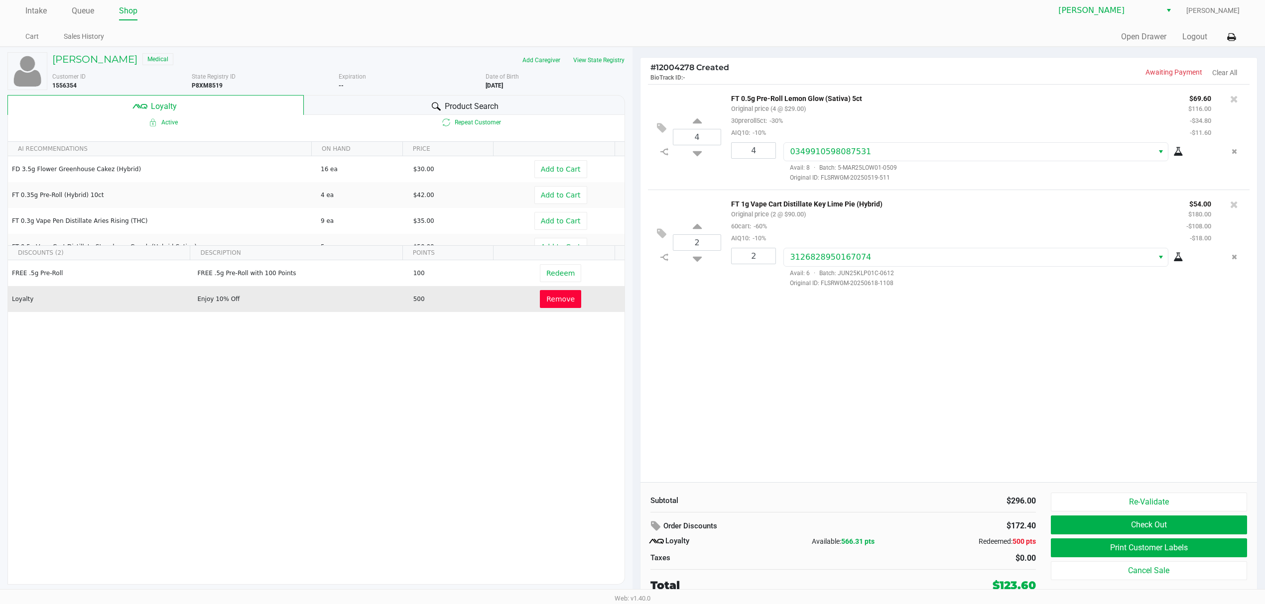
click at [552, 303] on span "Remove" at bounding box center [560, 299] width 28 height 8
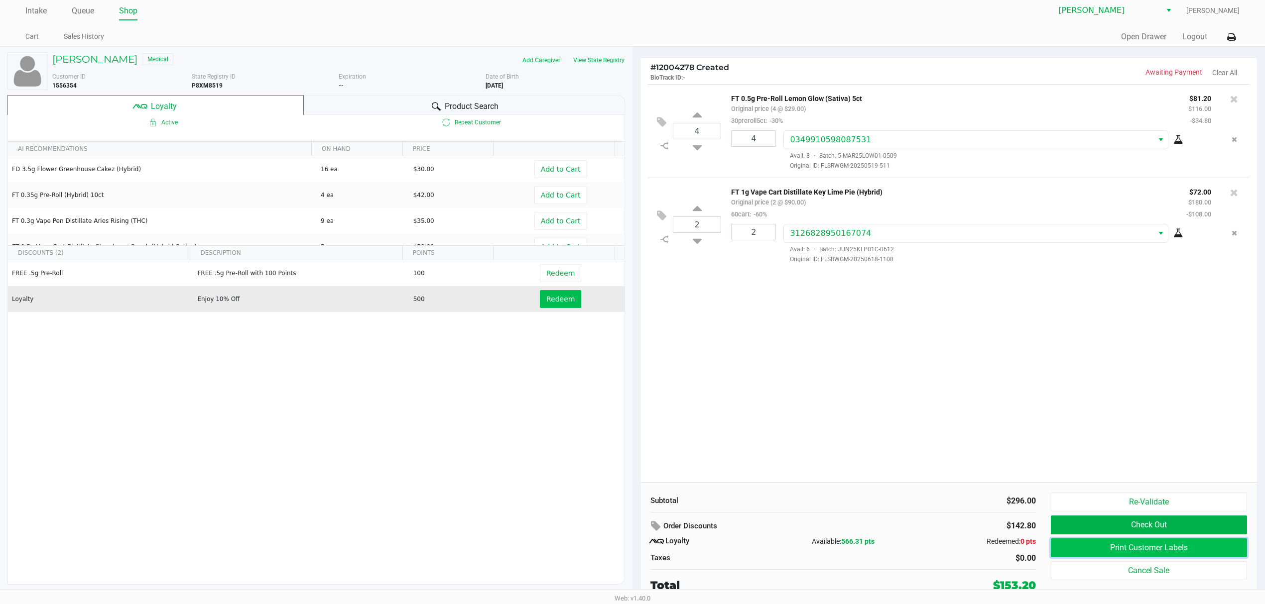
click at [1086, 547] on button "Print Customer Labels" at bounding box center [1148, 548] width 196 height 19
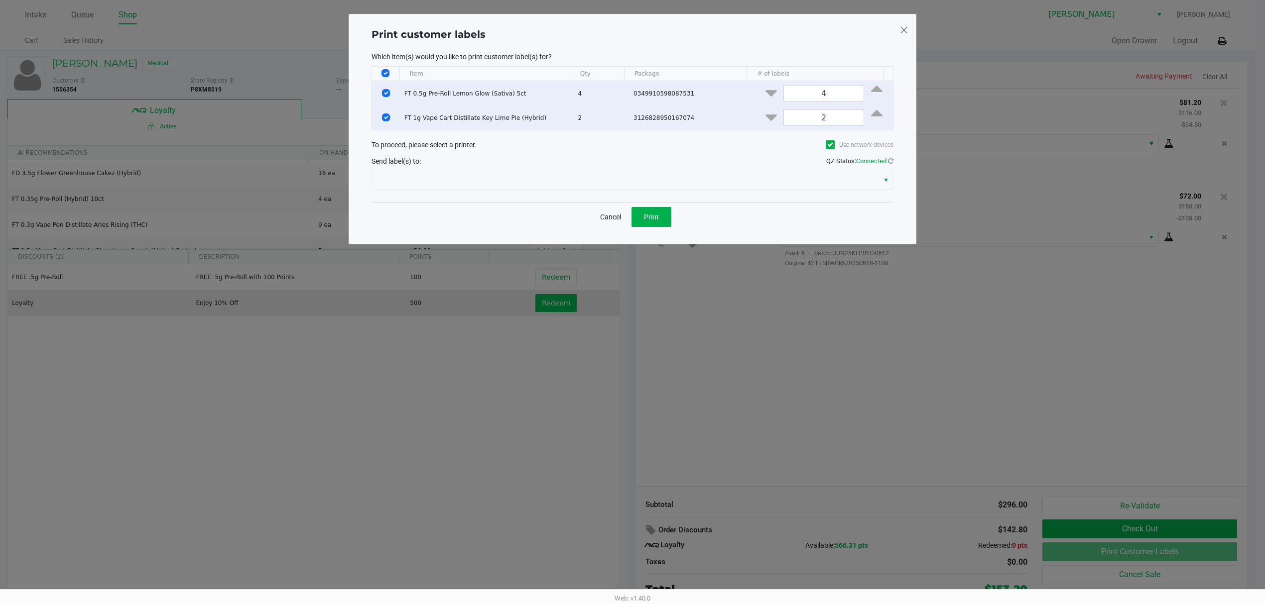
scroll to position [0, 0]
click at [620, 192] on div at bounding box center [637, 180] width 522 height 24
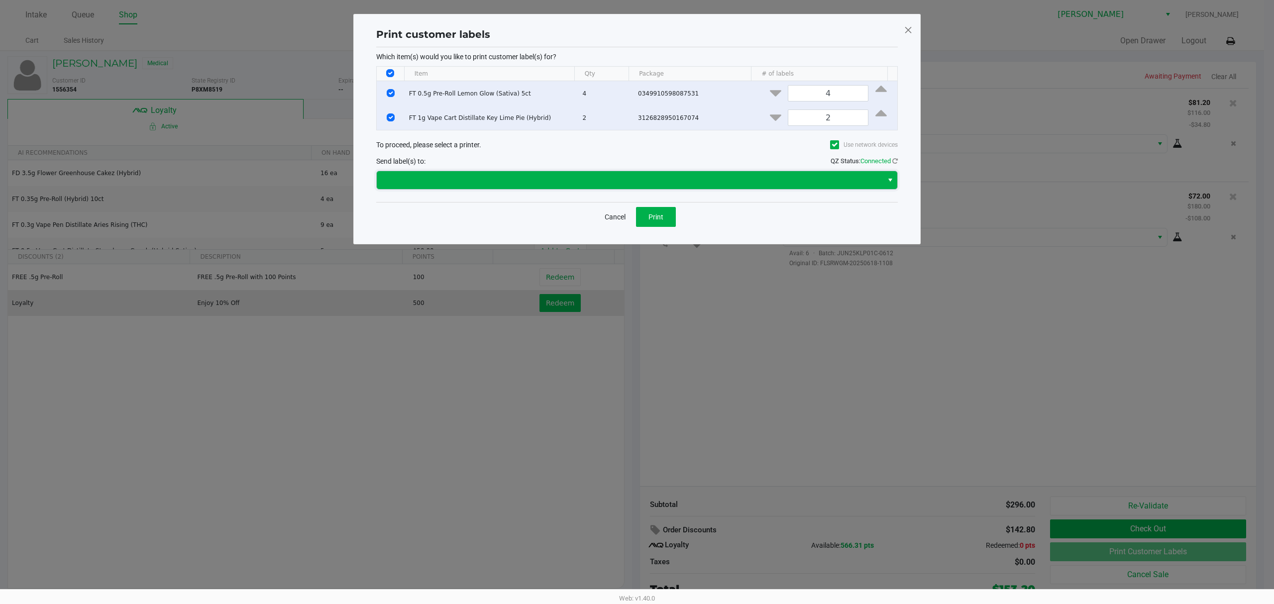
click at [620, 189] on span at bounding box center [630, 180] width 506 height 18
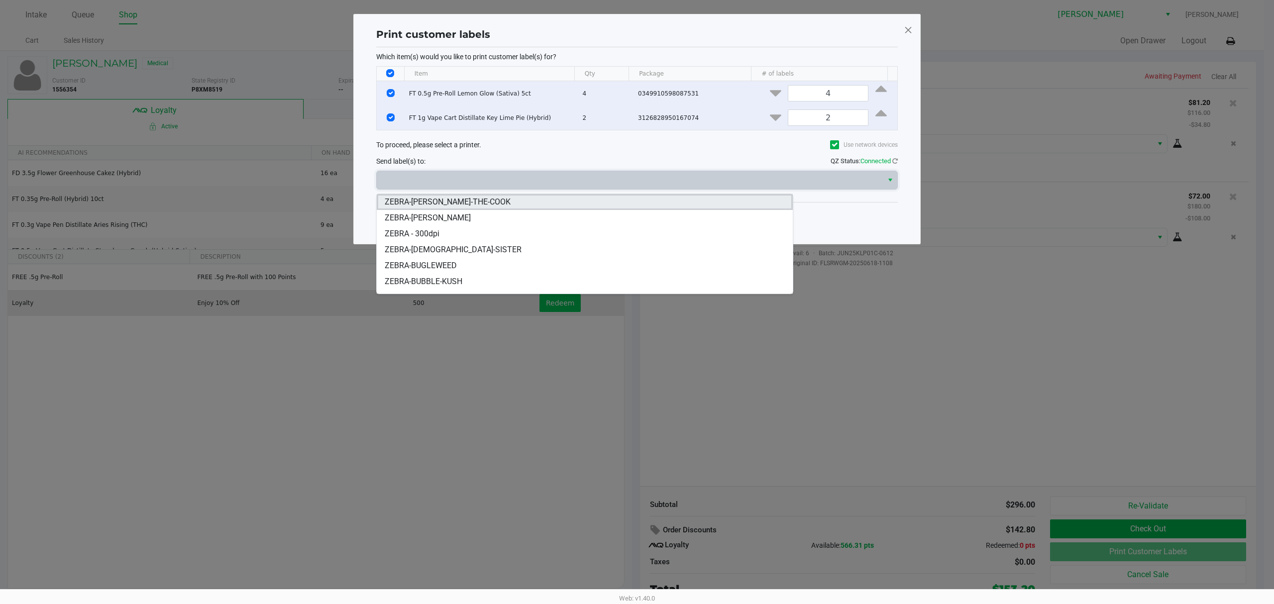
click at [472, 200] on span "ZEBRA-[PERSON_NAME]-THE-COOK" at bounding box center [448, 202] width 126 height 12
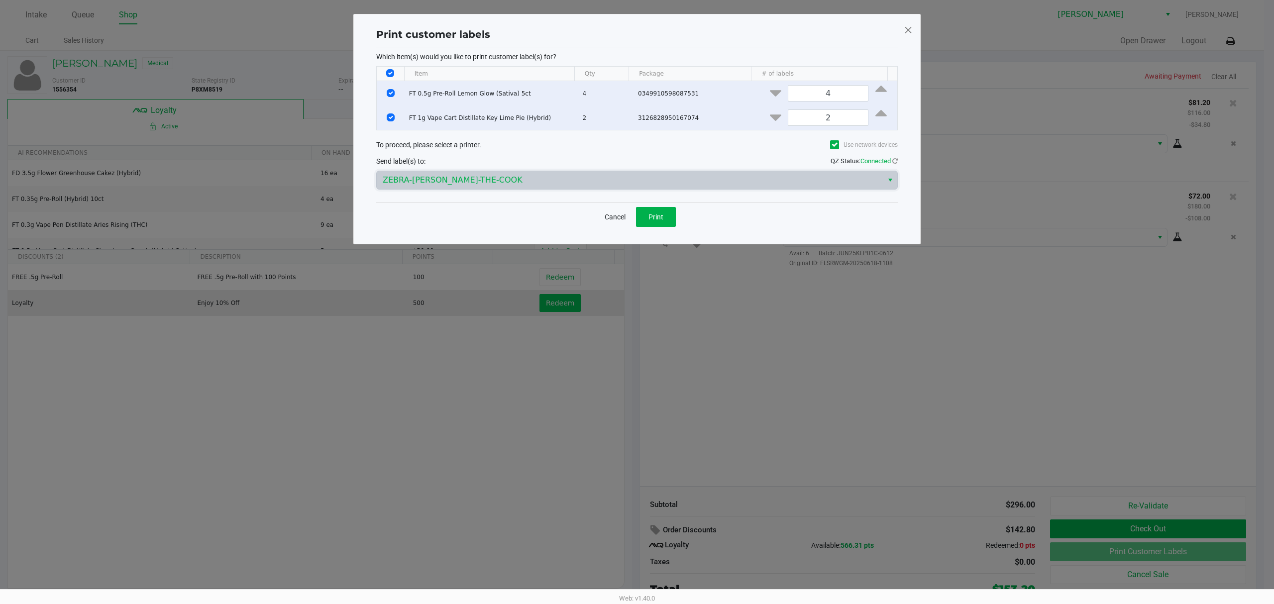
click at [635, 192] on div "ZEBRA-[PERSON_NAME]-THE-COOK" at bounding box center [637, 180] width 522 height 24
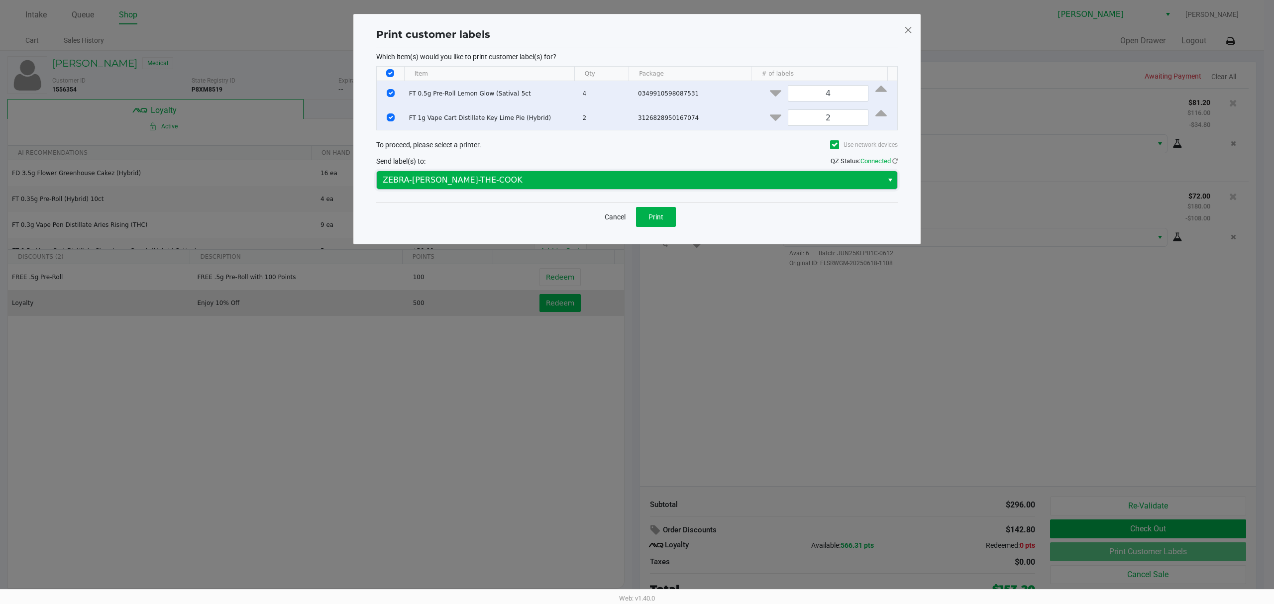
click at [550, 178] on span "ZEBRA-[PERSON_NAME]-THE-COOK" at bounding box center [630, 180] width 494 height 12
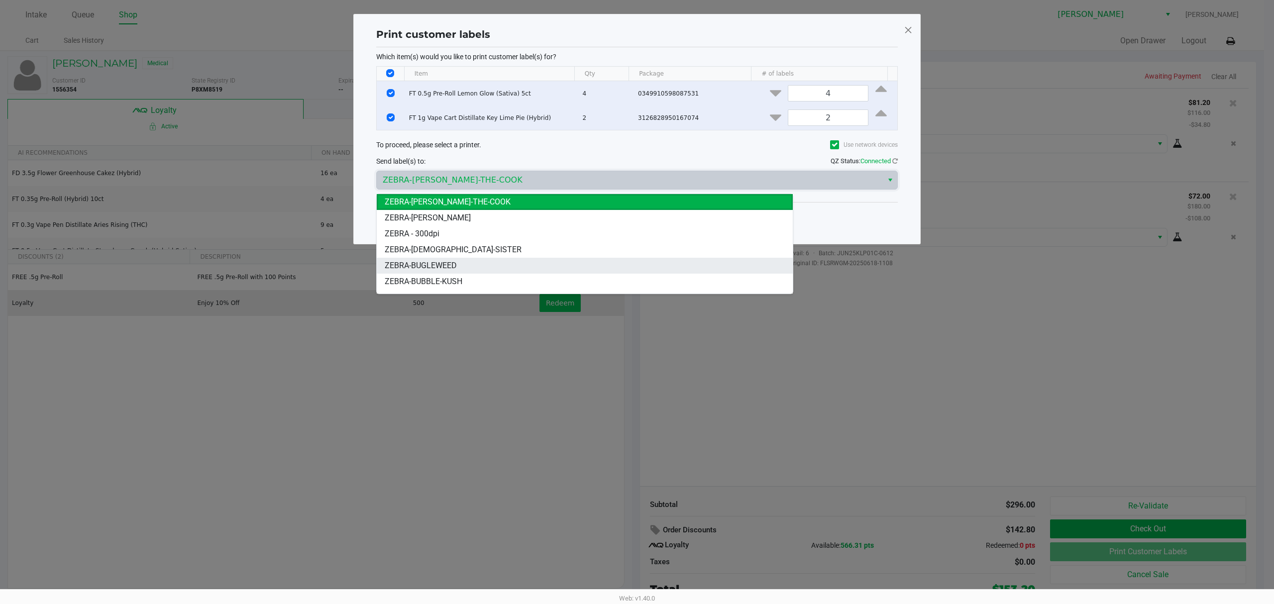
click at [443, 263] on span "ZEBRA-BUGLEWEED" at bounding box center [421, 266] width 72 height 12
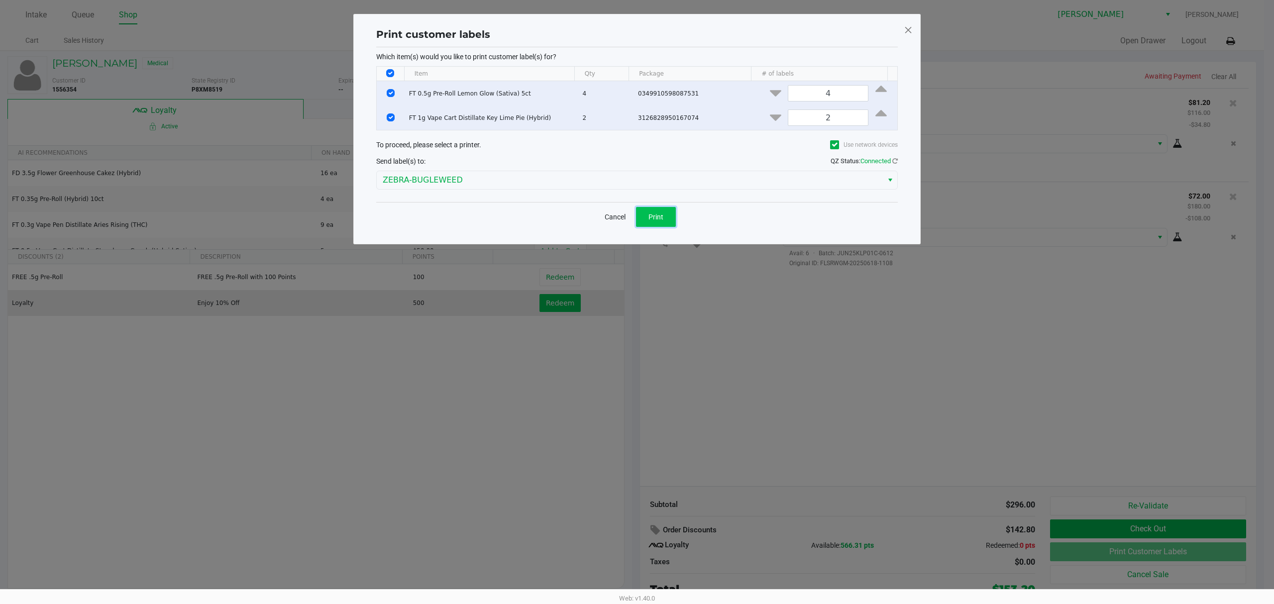
click at [656, 217] on span "Print" at bounding box center [656, 217] width 15 height 8
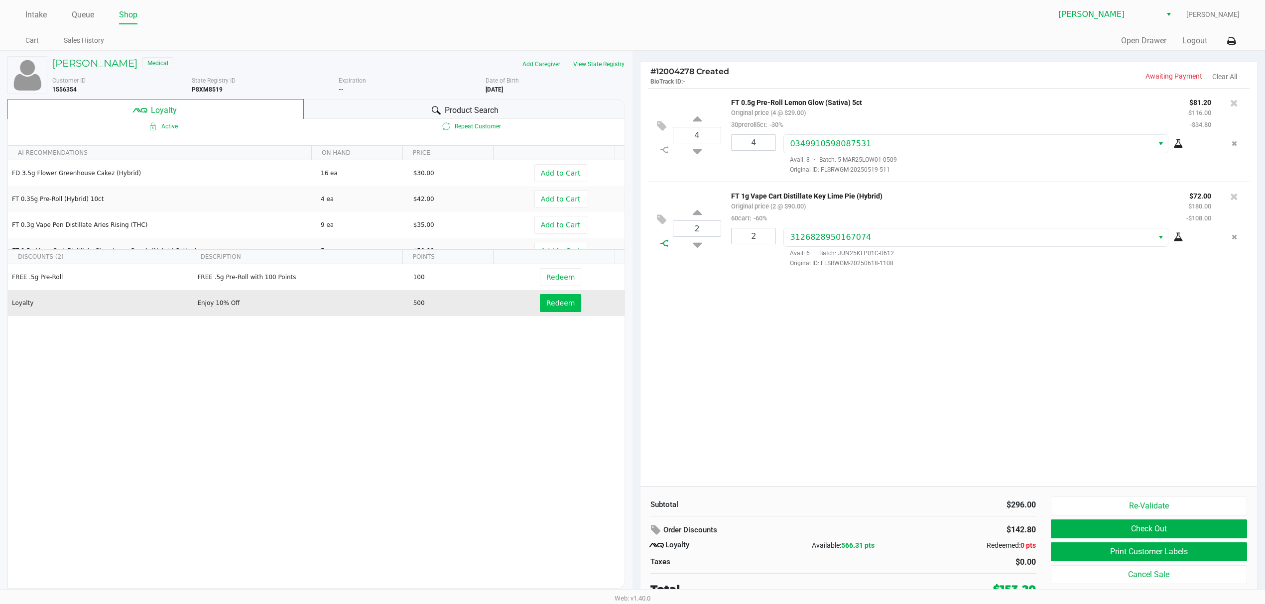
click at [663, 245] on icon at bounding box center [664, 243] width 8 height 8
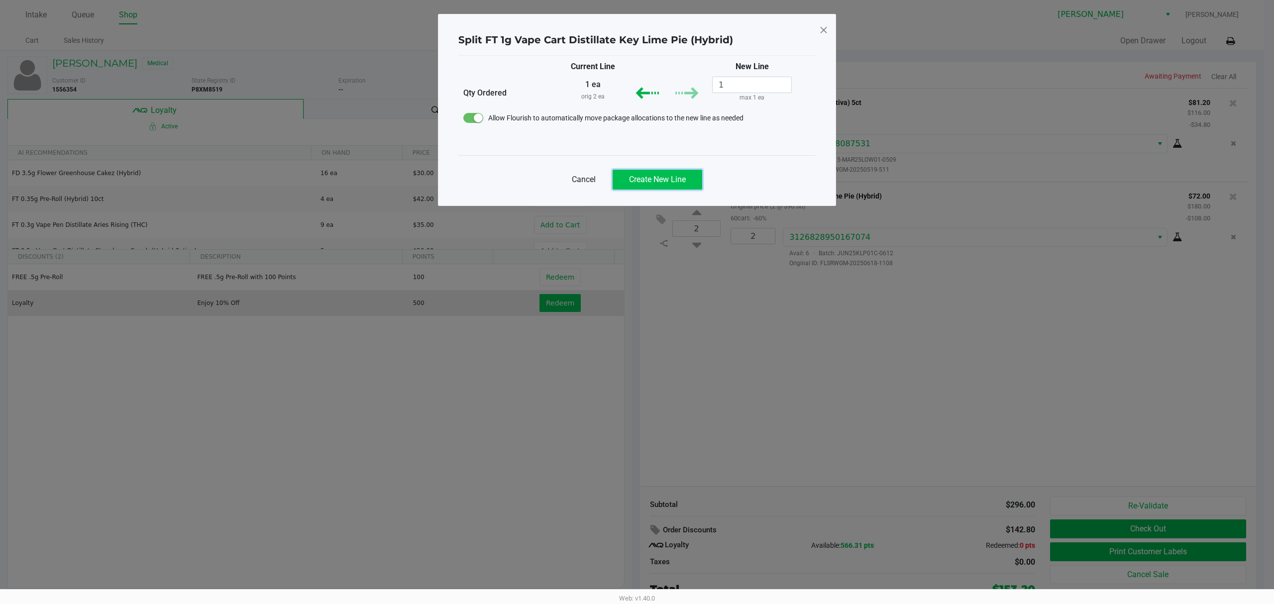
click at [624, 180] on button "Create New Line" at bounding box center [658, 180] width 90 height 20
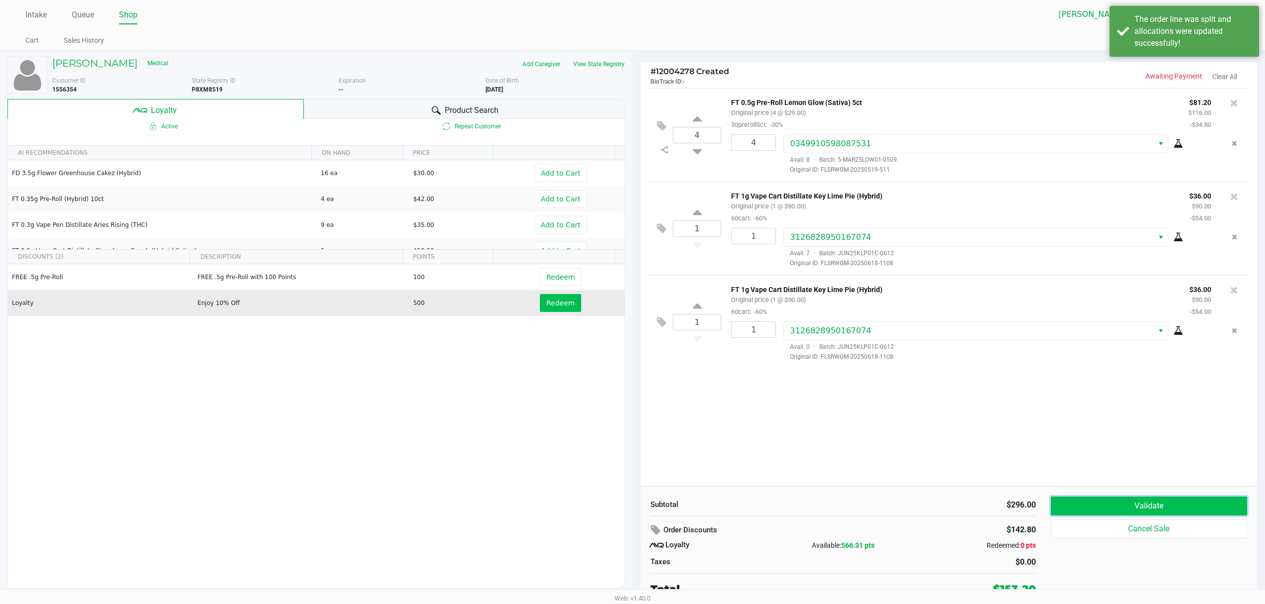
click at [1090, 500] on button "Validate" at bounding box center [1148, 506] width 196 height 19
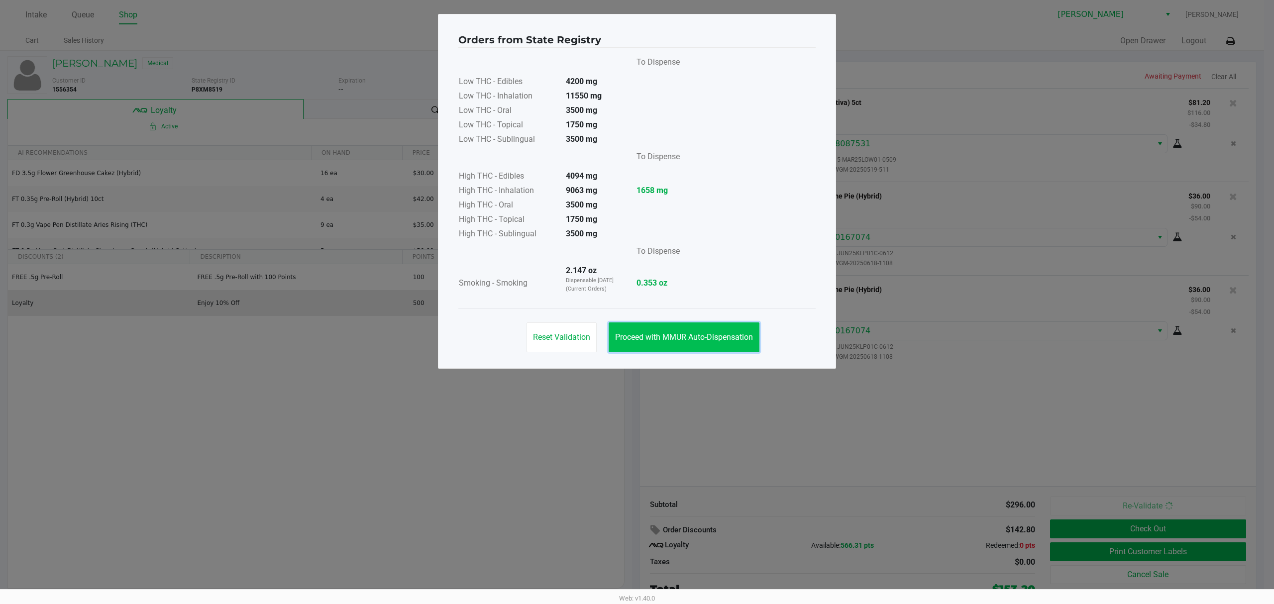
click at [697, 337] on span "Proceed with MMUR Auto-Dispensation" at bounding box center [684, 337] width 138 height 9
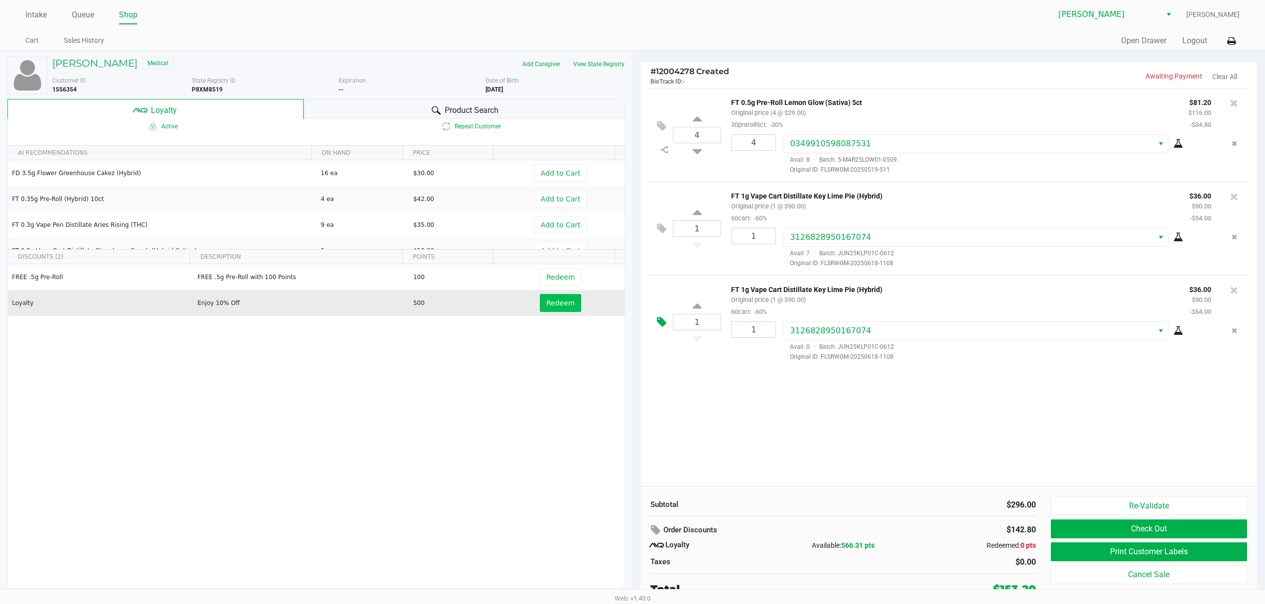
click at [658, 332] on button at bounding box center [663, 323] width 17 height 24
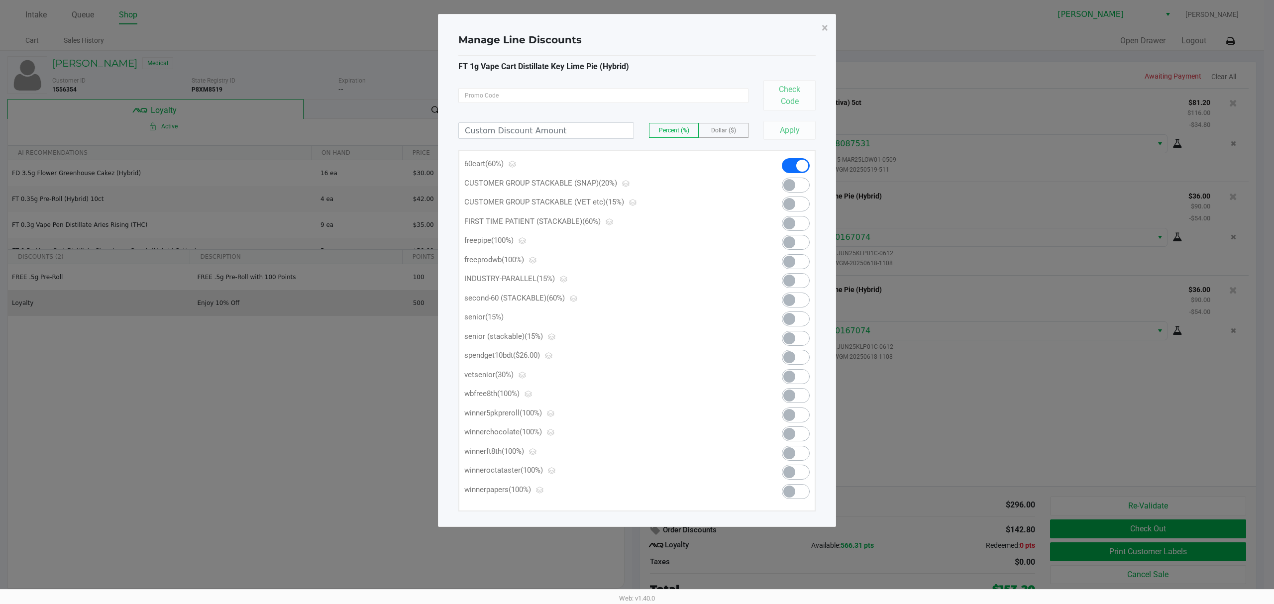
click at [795, 355] on span at bounding box center [790, 357] width 12 height 12
click at [825, 24] on span "×" at bounding box center [825, 28] width 6 height 14
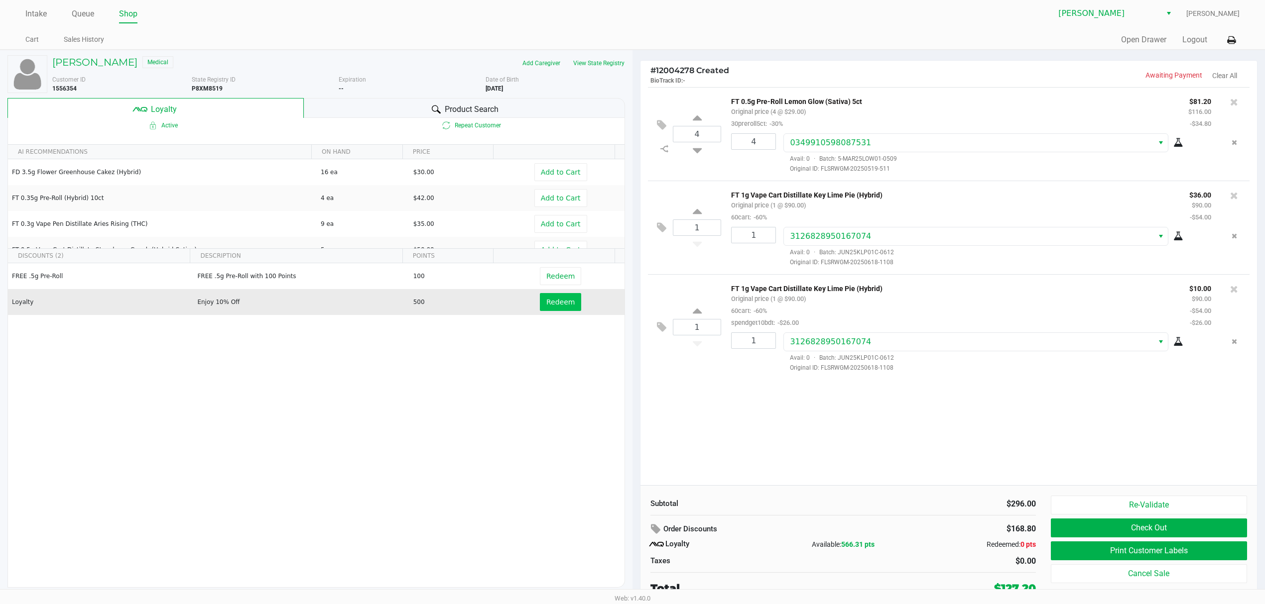
scroll to position [5, 0]
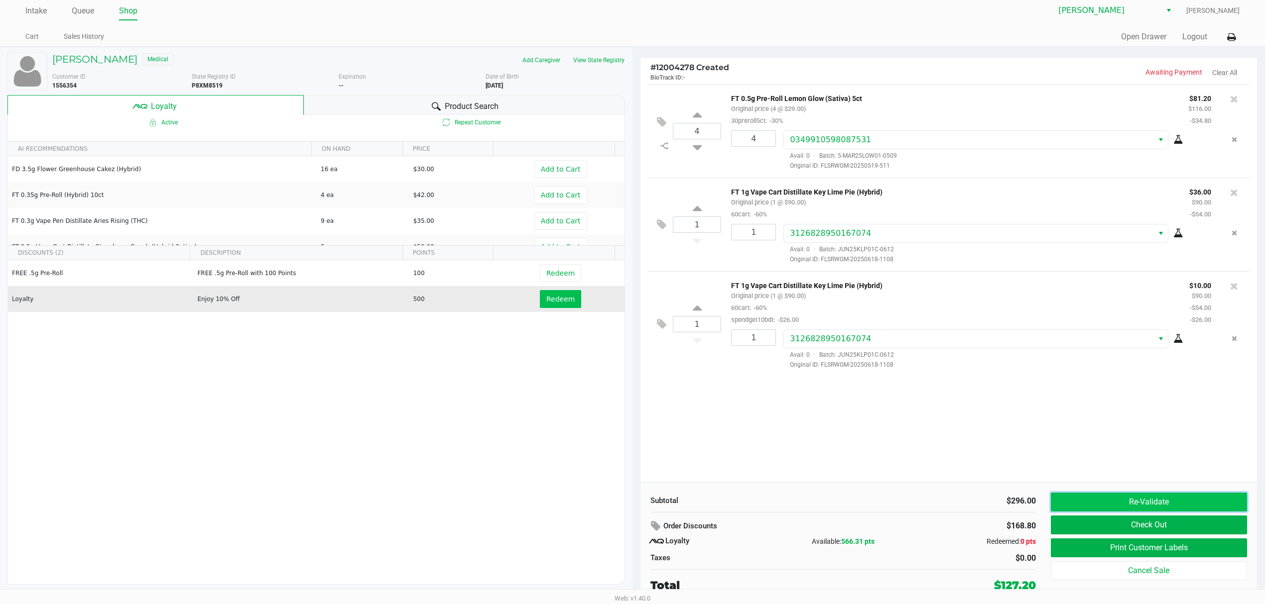
click at [1091, 494] on button "Re-Validate" at bounding box center [1148, 502] width 196 height 19
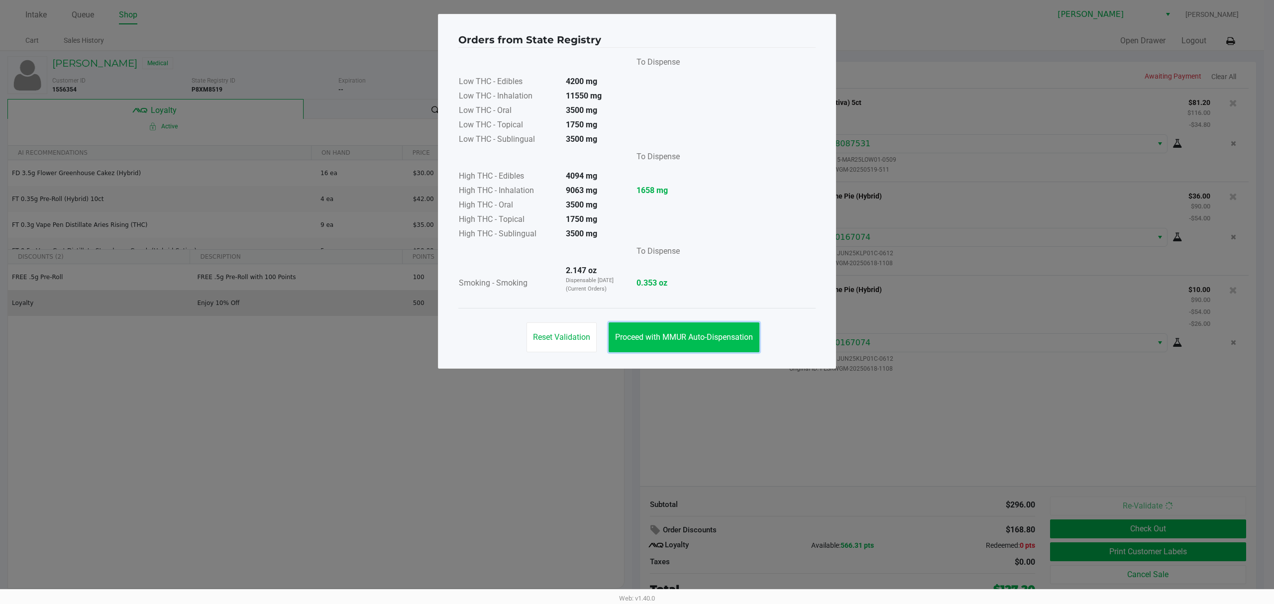
click at [692, 342] on span "Proceed with MMUR Auto-Dispensation" at bounding box center [684, 337] width 138 height 9
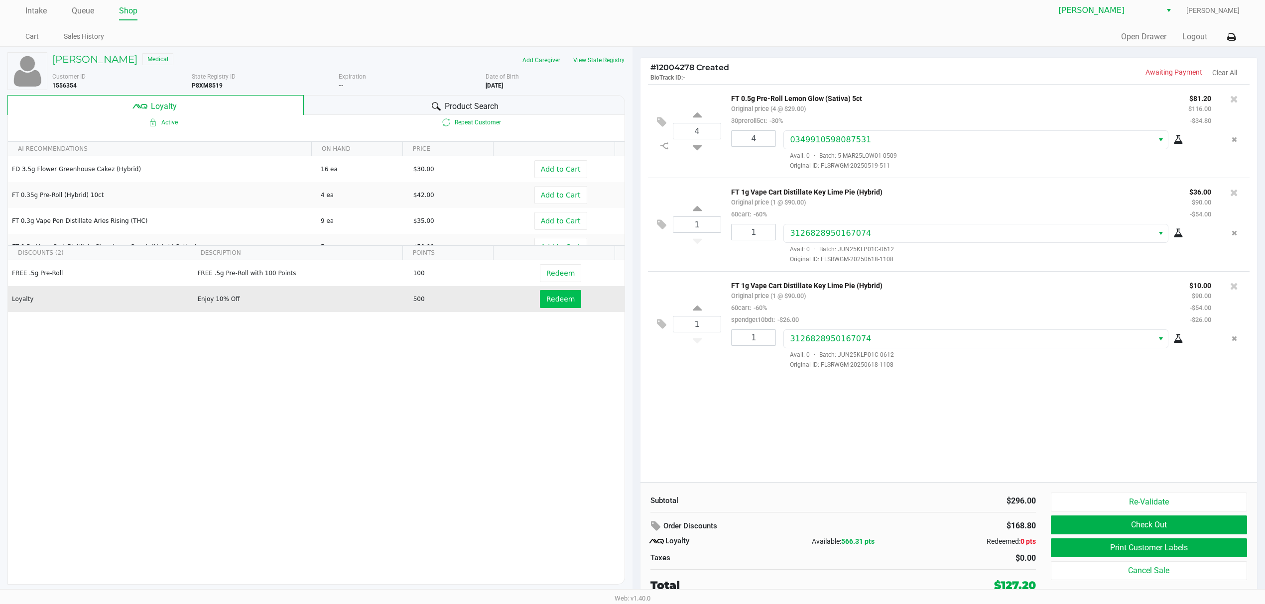
scroll to position [5, 0]
click at [1142, 498] on button "Re-Validate" at bounding box center [1148, 502] width 196 height 19
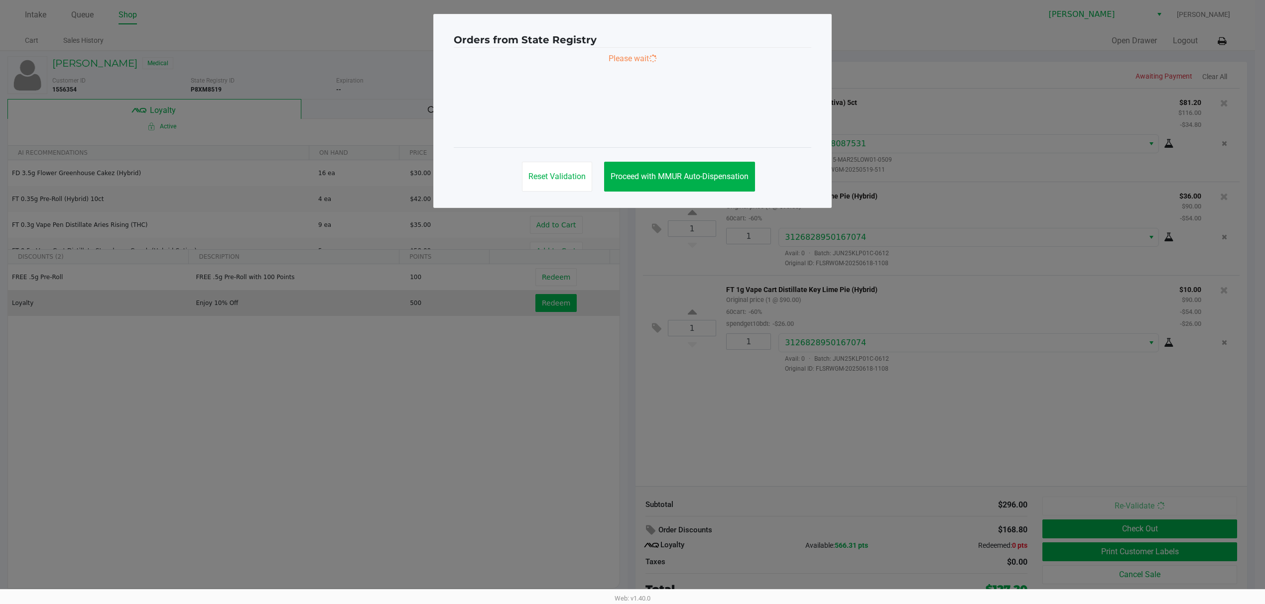
scroll to position [0, 0]
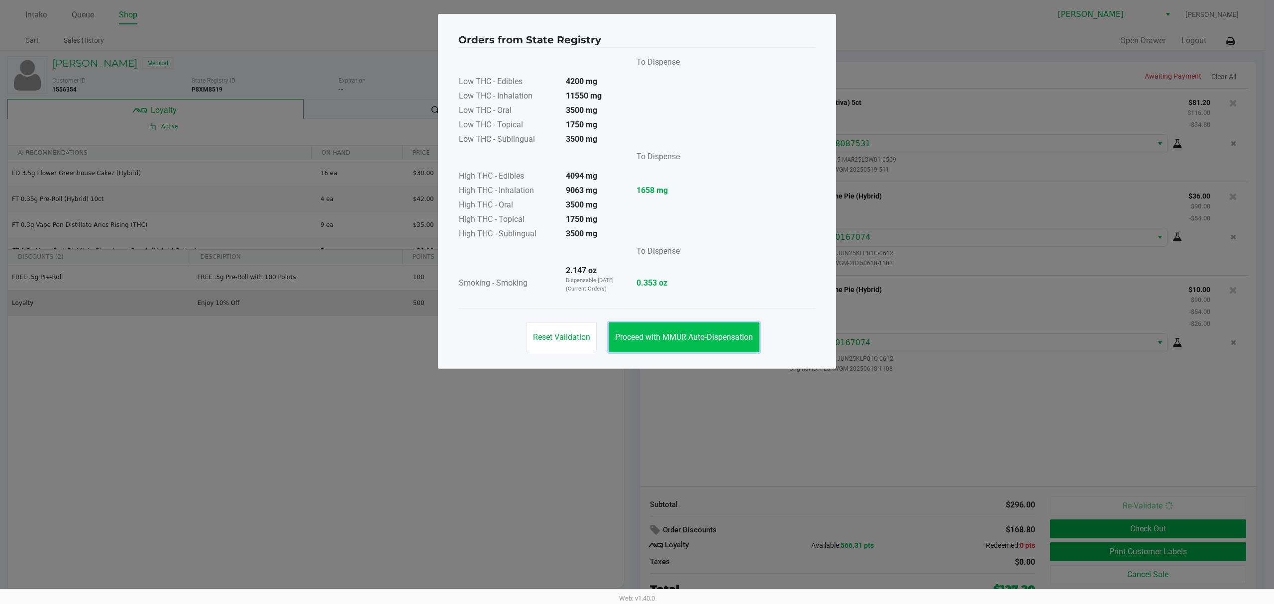
click at [716, 333] on span "Proceed with MMUR Auto-Dispensation" at bounding box center [684, 337] width 138 height 9
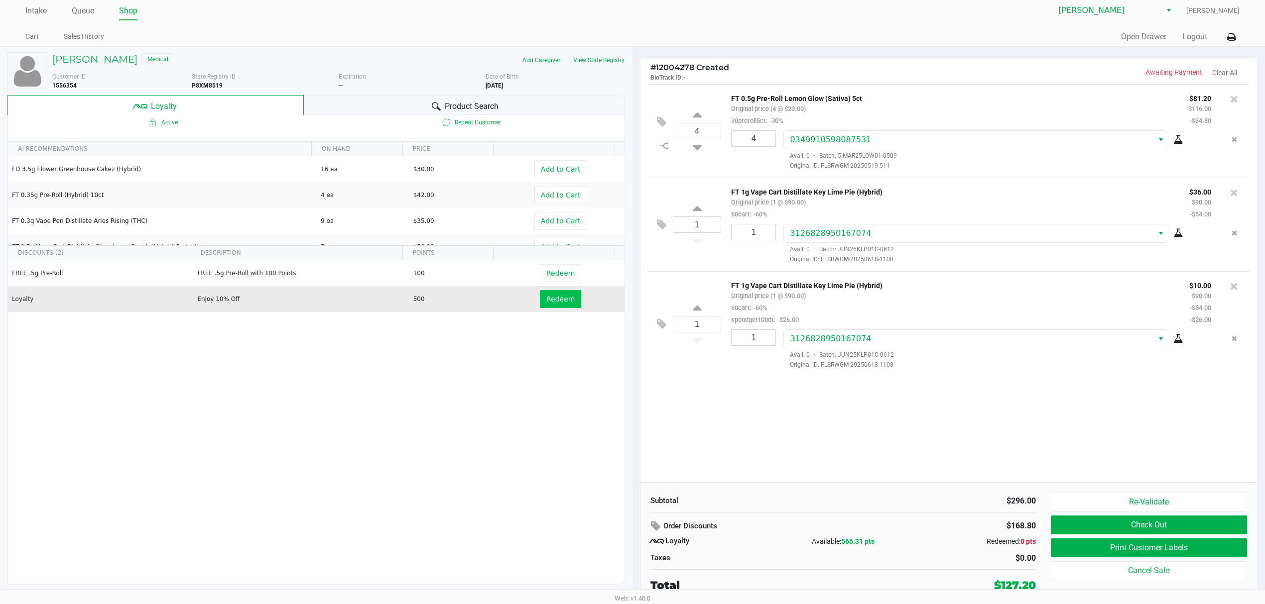
scroll to position [5, 0]
click at [1101, 524] on button "Check Out" at bounding box center [1148, 525] width 196 height 19
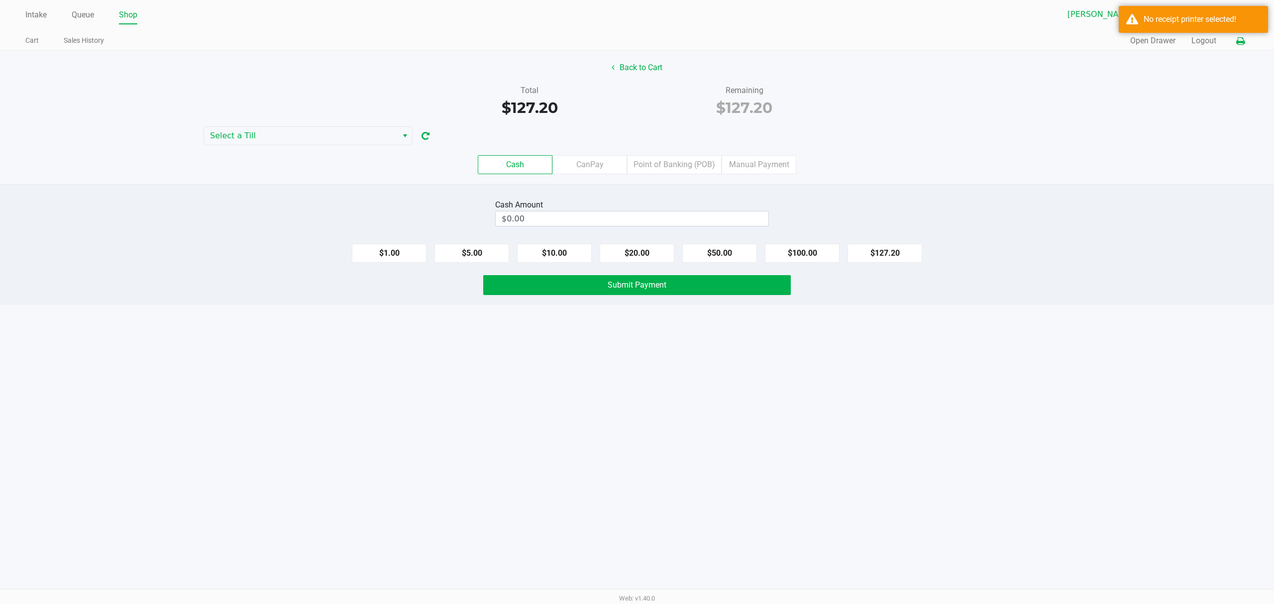
click at [1241, 41] on icon at bounding box center [1241, 41] width 8 height 7
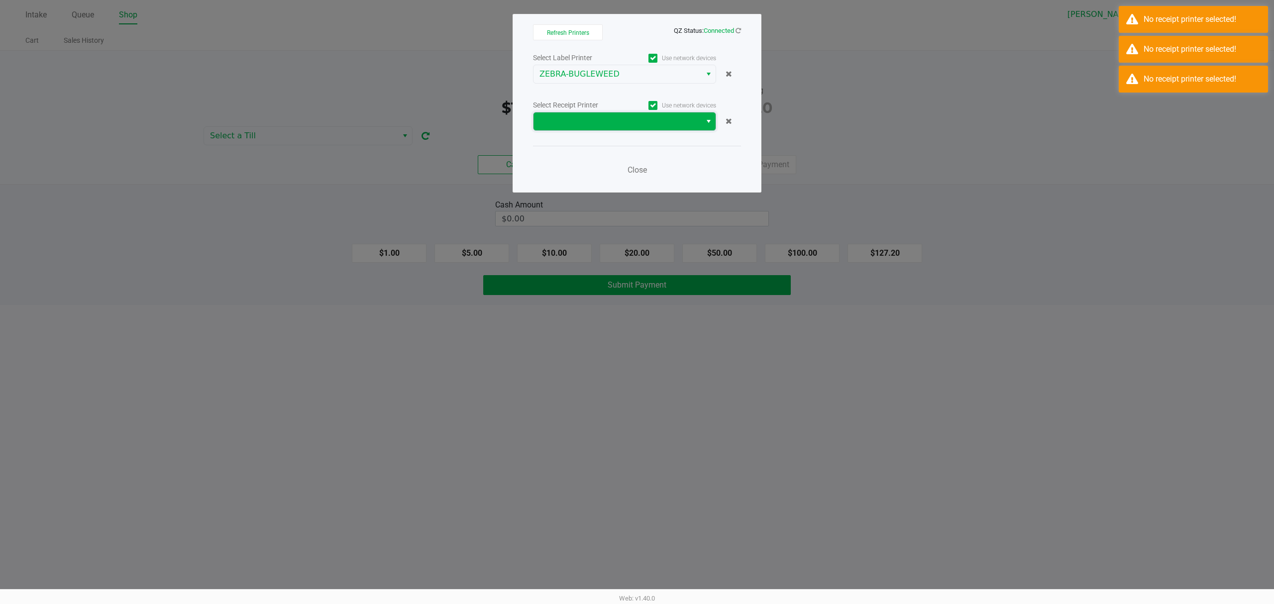
click at [652, 121] on span at bounding box center [618, 121] width 156 height 12
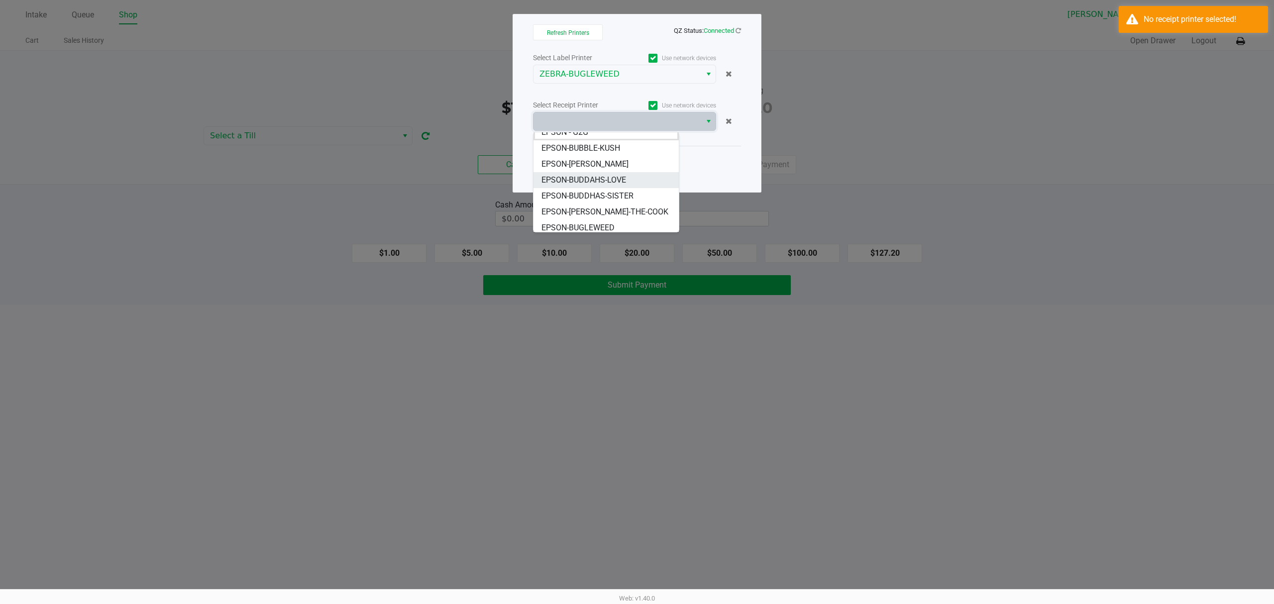
scroll to position [12, 0]
click at [594, 220] on span "EPSON-BUGLEWEED" at bounding box center [578, 224] width 73 height 12
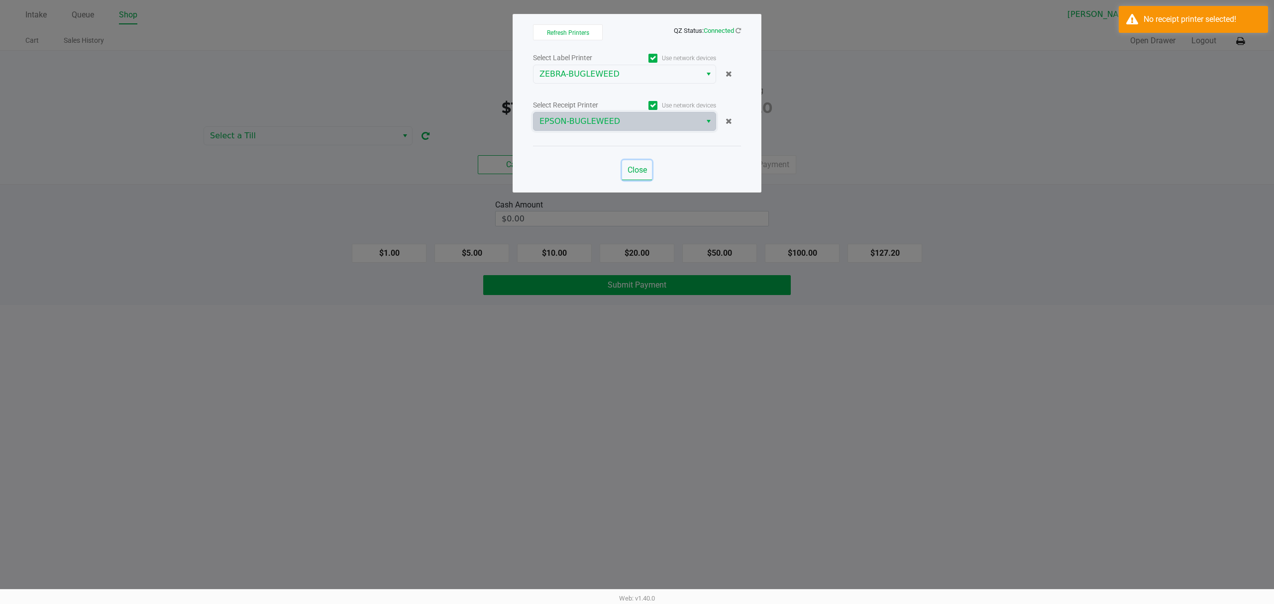
click at [641, 175] on span "Close" at bounding box center [637, 169] width 19 height 9
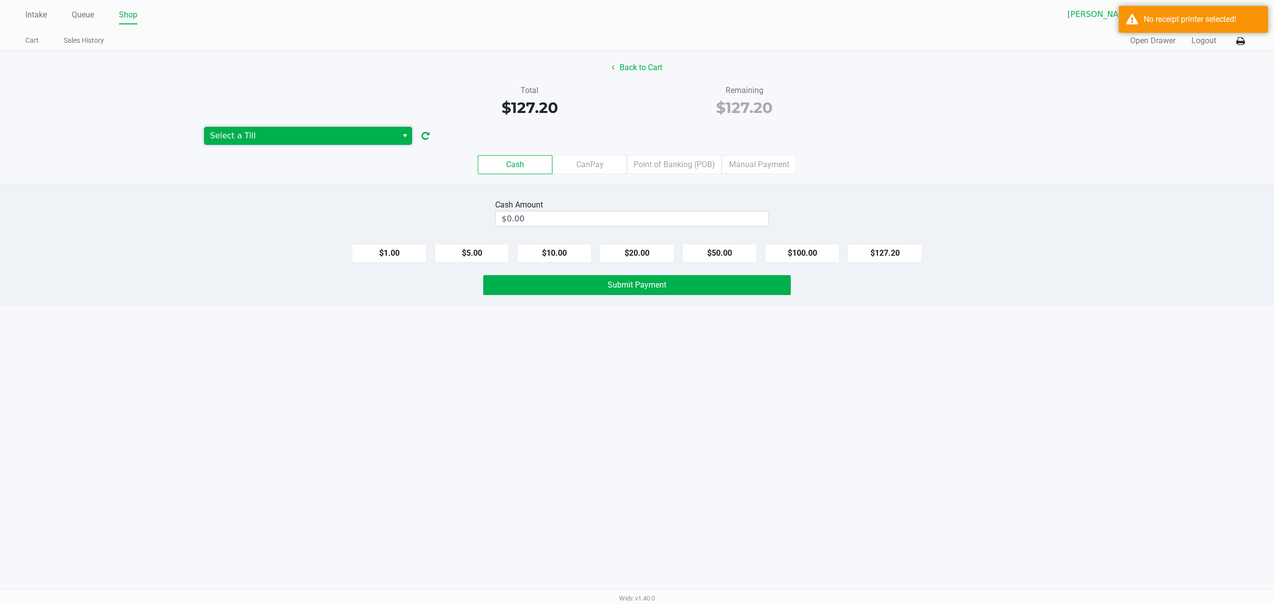
click at [330, 130] on span "Select a Till" at bounding box center [301, 136] width 194 height 18
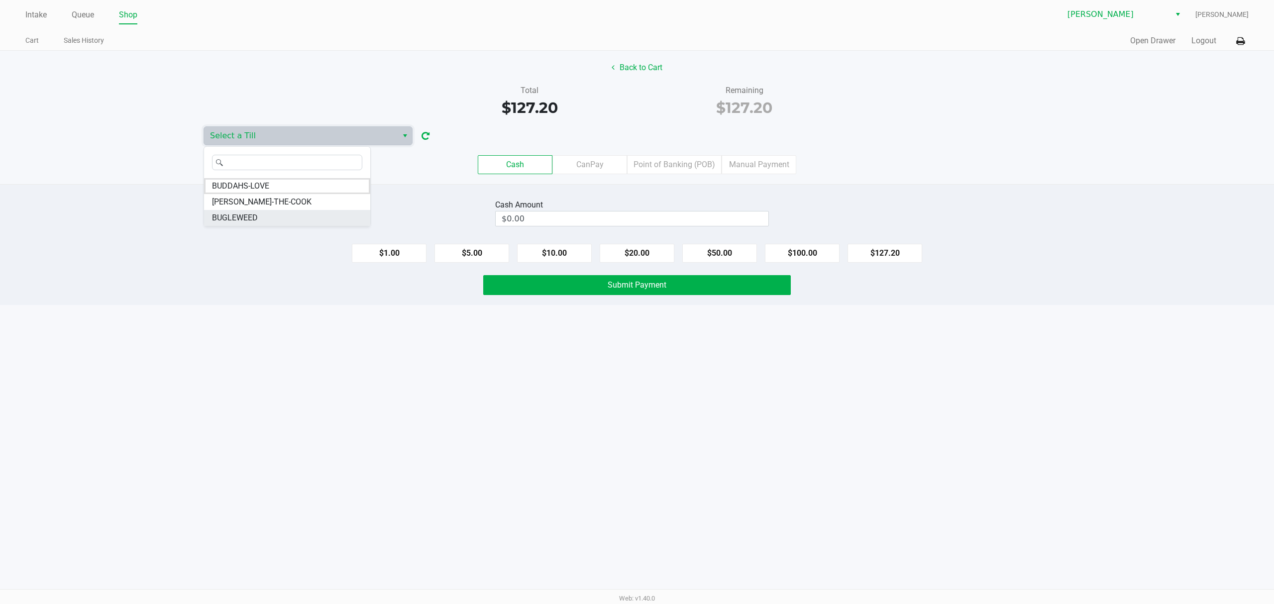
click at [276, 216] on li "BUGLEWEED" at bounding box center [287, 218] width 166 height 16
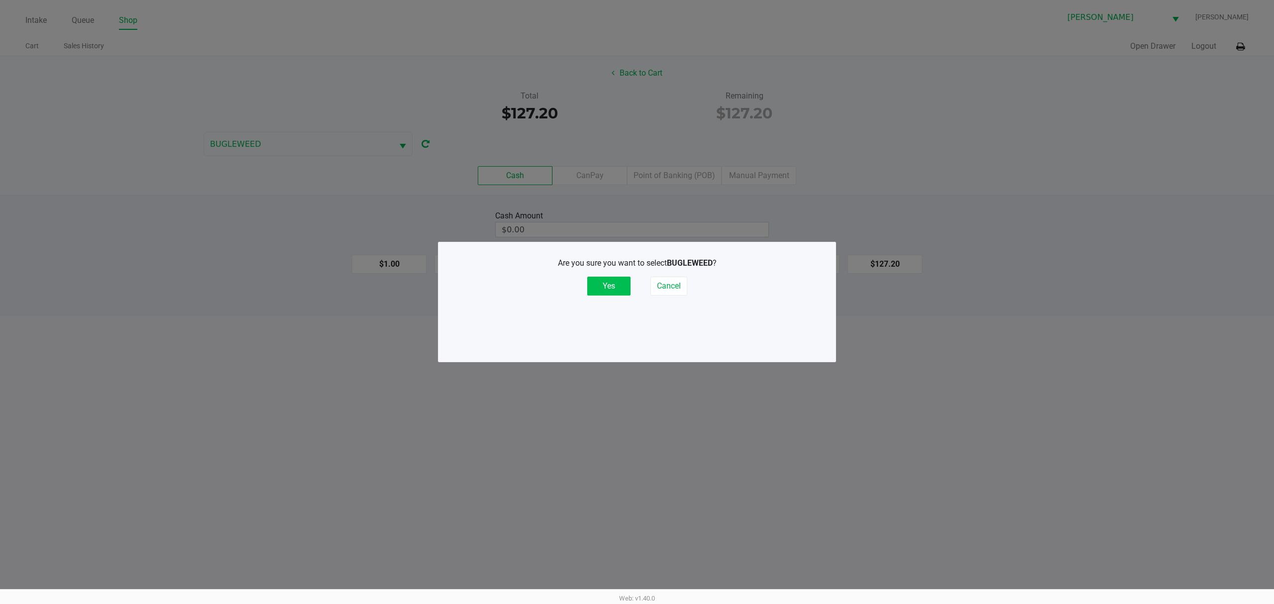
click at [622, 288] on button "Yes" at bounding box center [608, 286] width 43 height 19
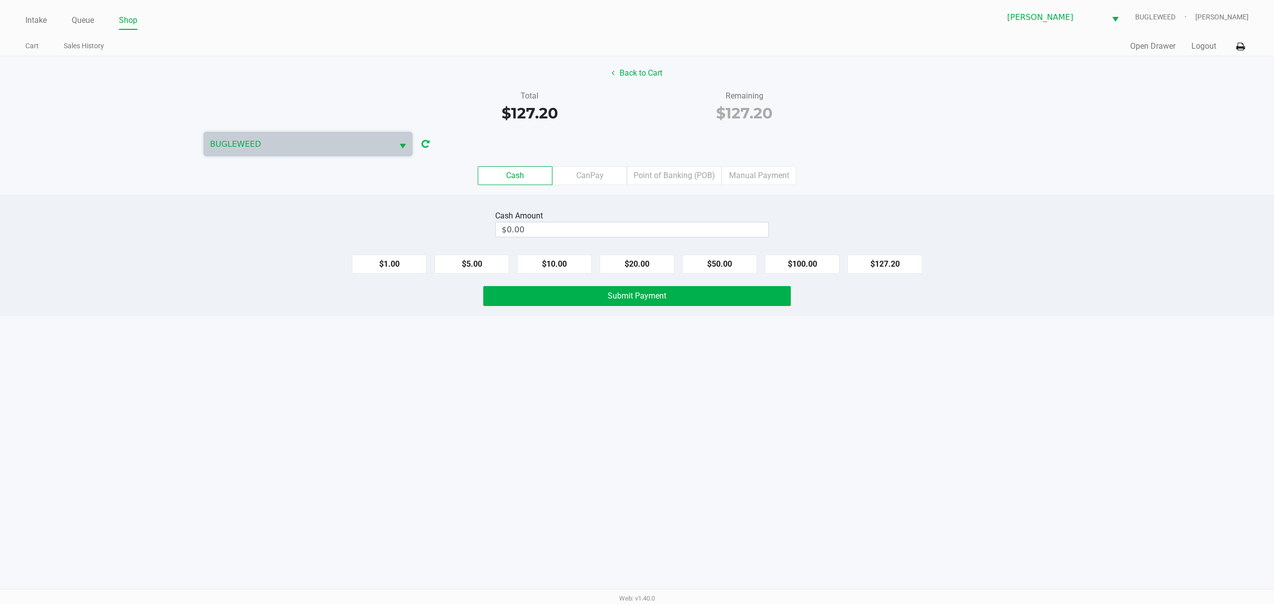
click at [677, 180] on label "Point of Banking (POB)" at bounding box center [674, 175] width 95 height 19
click at [0, 0] on 7 "Point of Banking (POB)" at bounding box center [0, 0] width 0 height 0
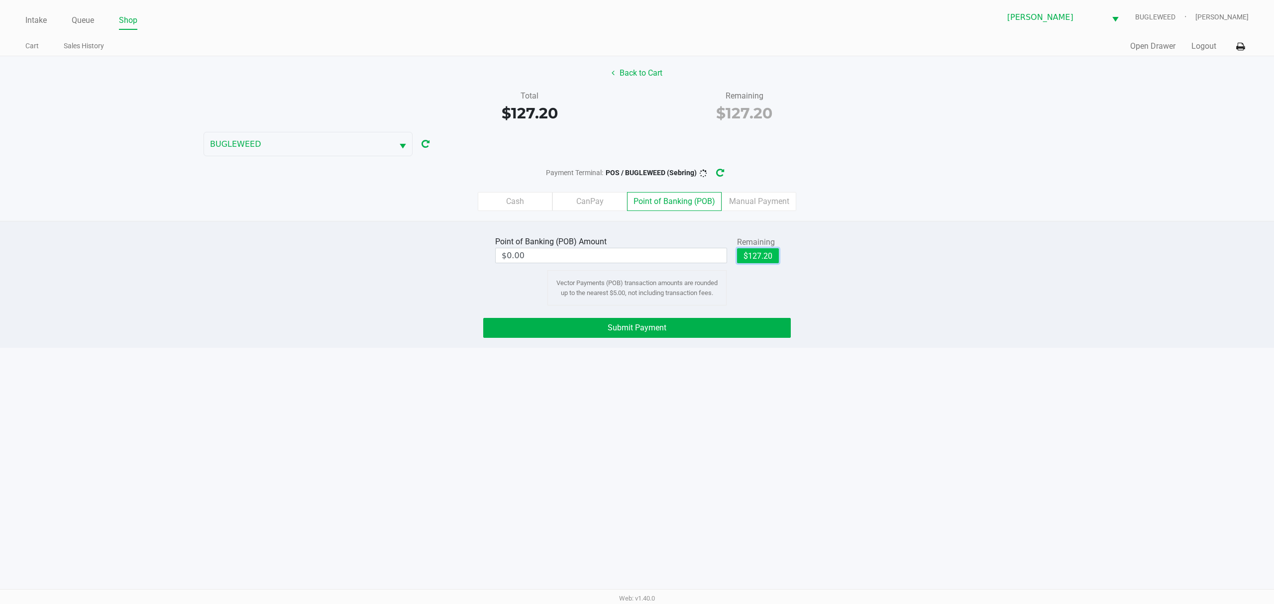
click at [746, 256] on button "$127.20" at bounding box center [758, 255] width 42 height 15
type input "$127.20"
click at [618, 326] on span "Submit Payment" at bounding box center [637, 327] width 59 height 9
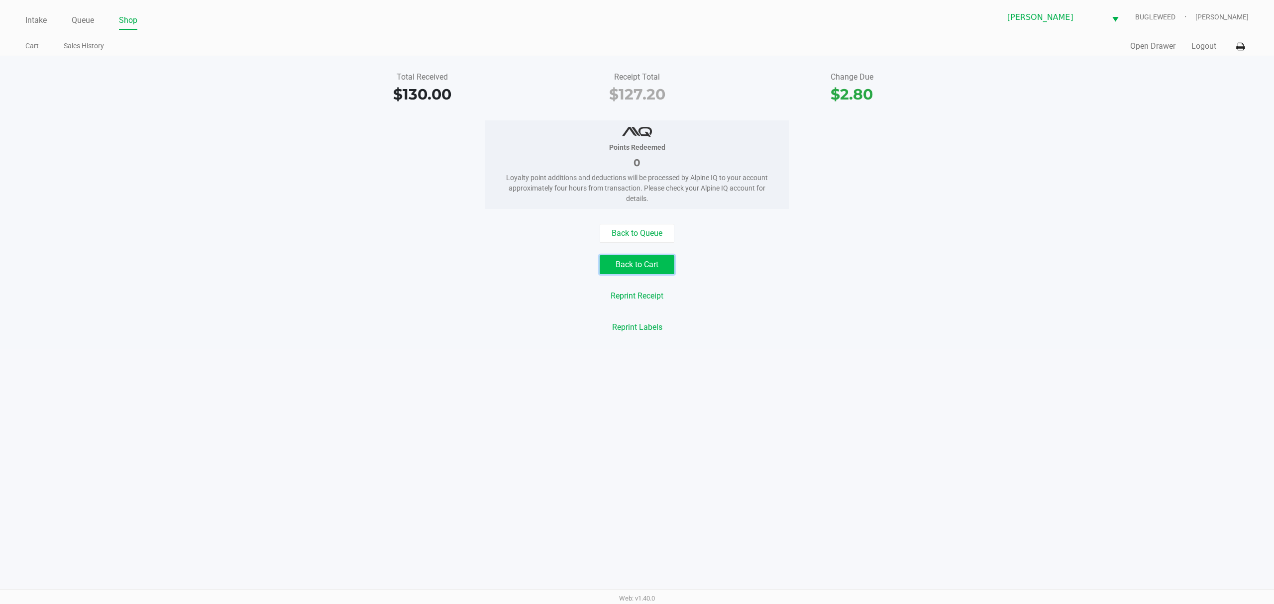
click at [618, 265] on button "Back to Cart" at bounding box center [637, 264] width 75 height 19
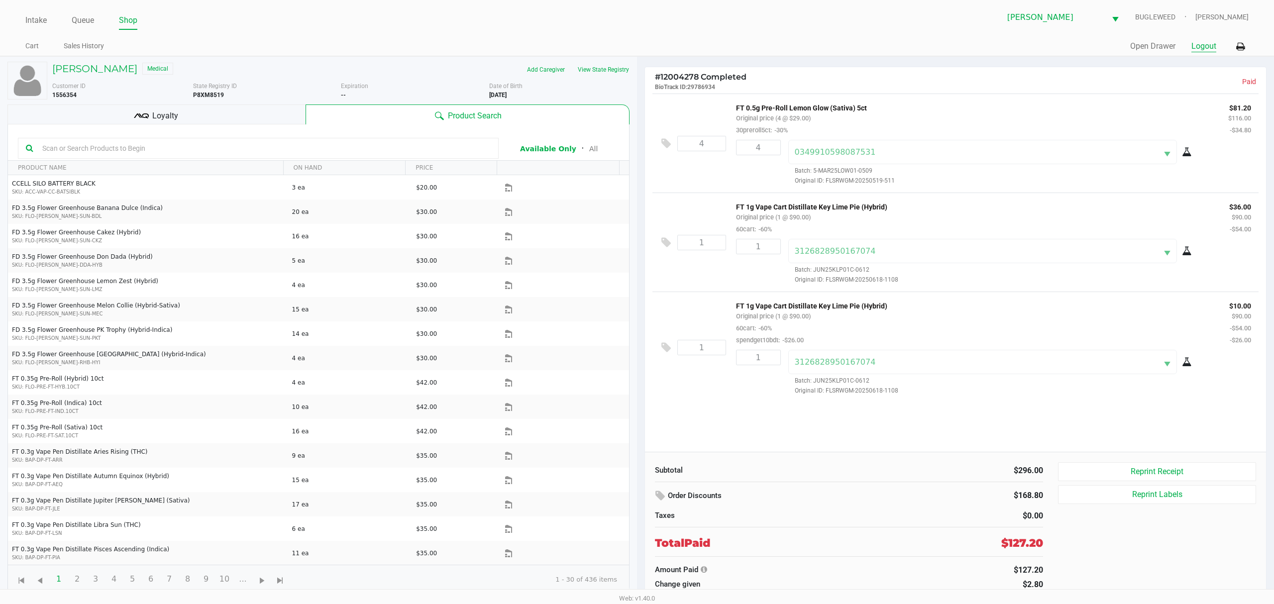
click at [1200, 46] on button "Logout" at bounding box center [1204, 46] width 25 height 12
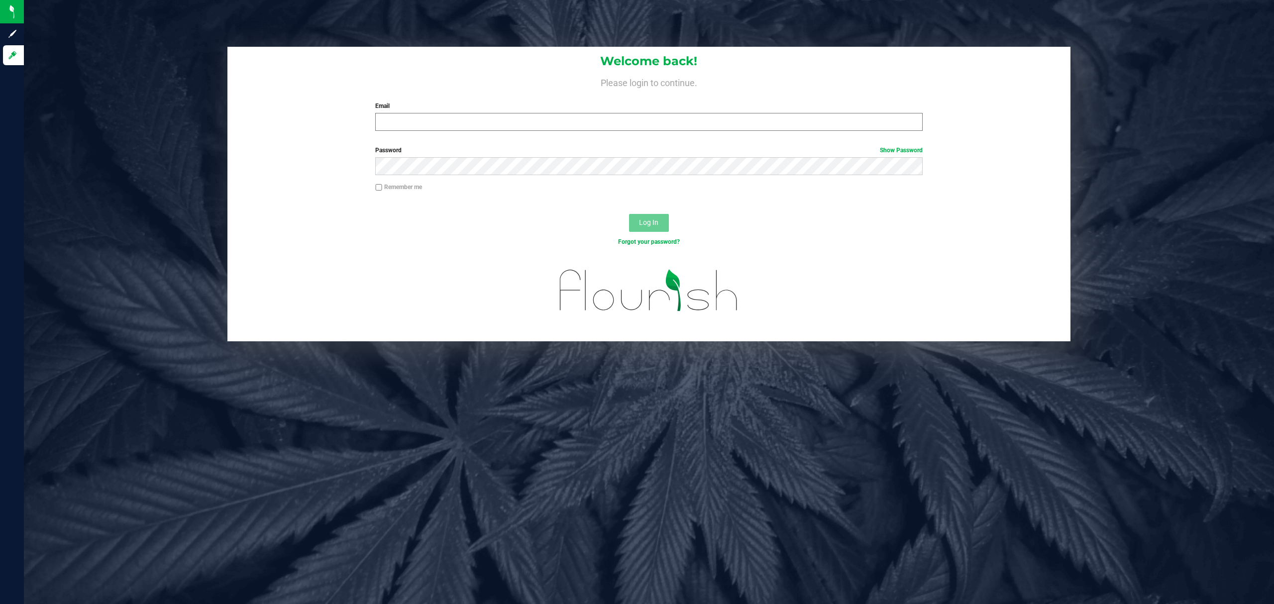
click at [440, 114] on div "Email Required Please format your email correctly." at bounding box center [649, 116] width 563 height 29
click at [448, 122] on input "Email" at bounding box center [649, 122] width 548 height 18
type input "jmcelroy@liveparallel.com"
click at [629, 214] on button "Log In" at bounding box center [649, 223] width 40 height 18
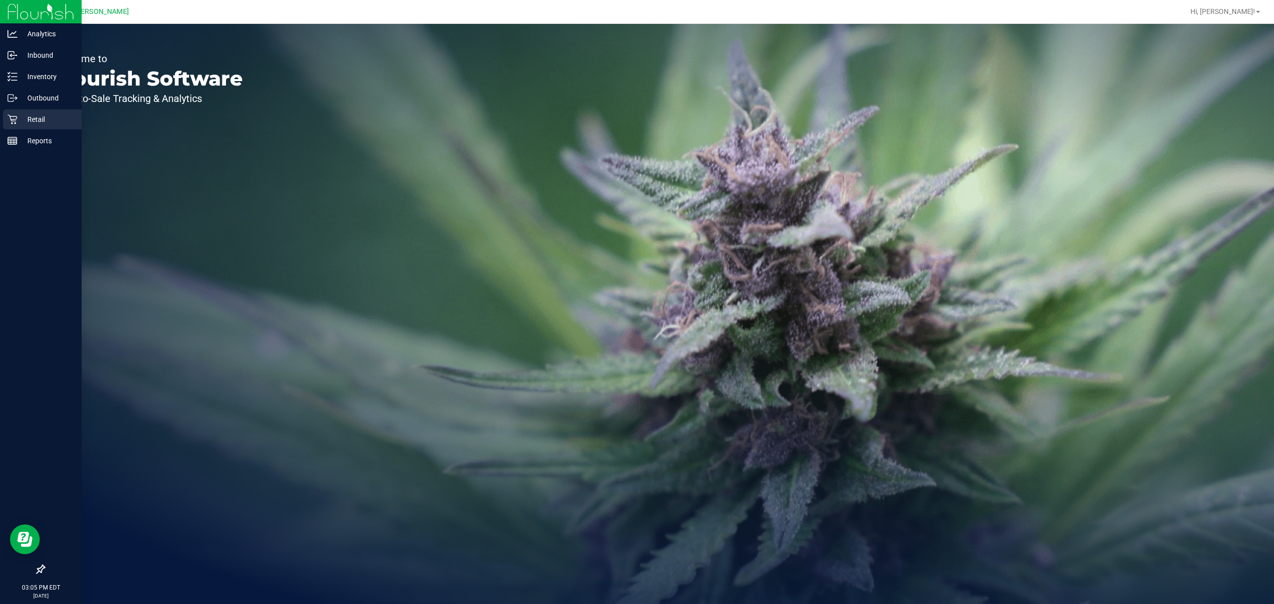
click at [25, 126] on div "Retail" at bounding box center [42, 120] width 79 height 20
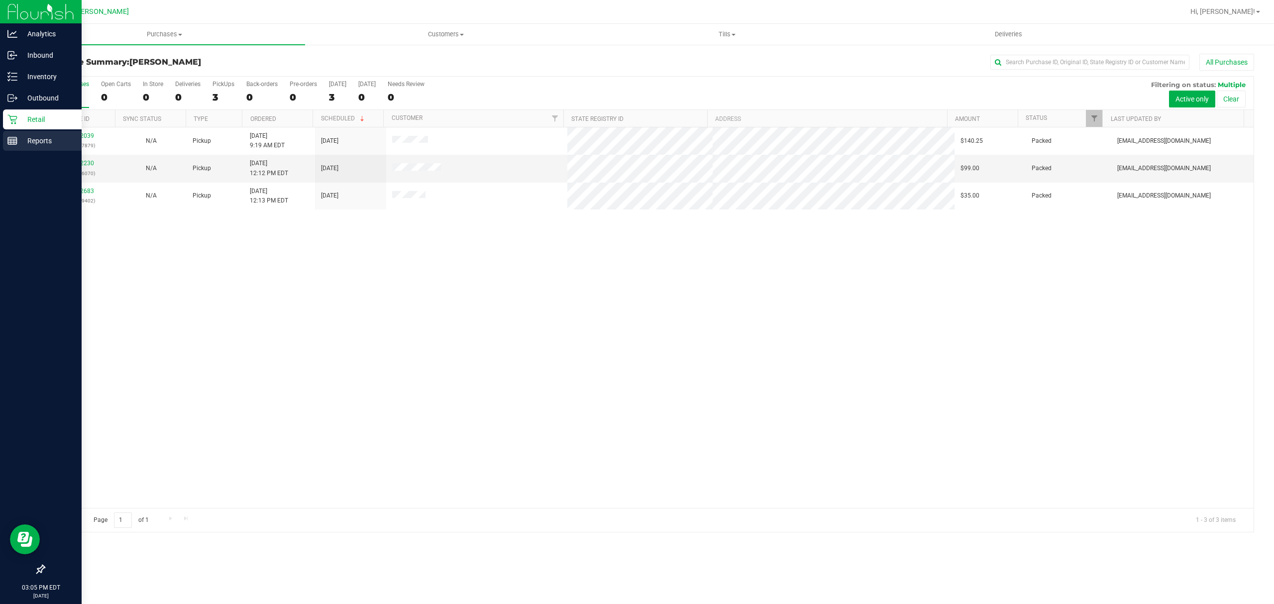
click at [36, 138] on p "Reports" at bounding box center [47, 141] width 60 height 12
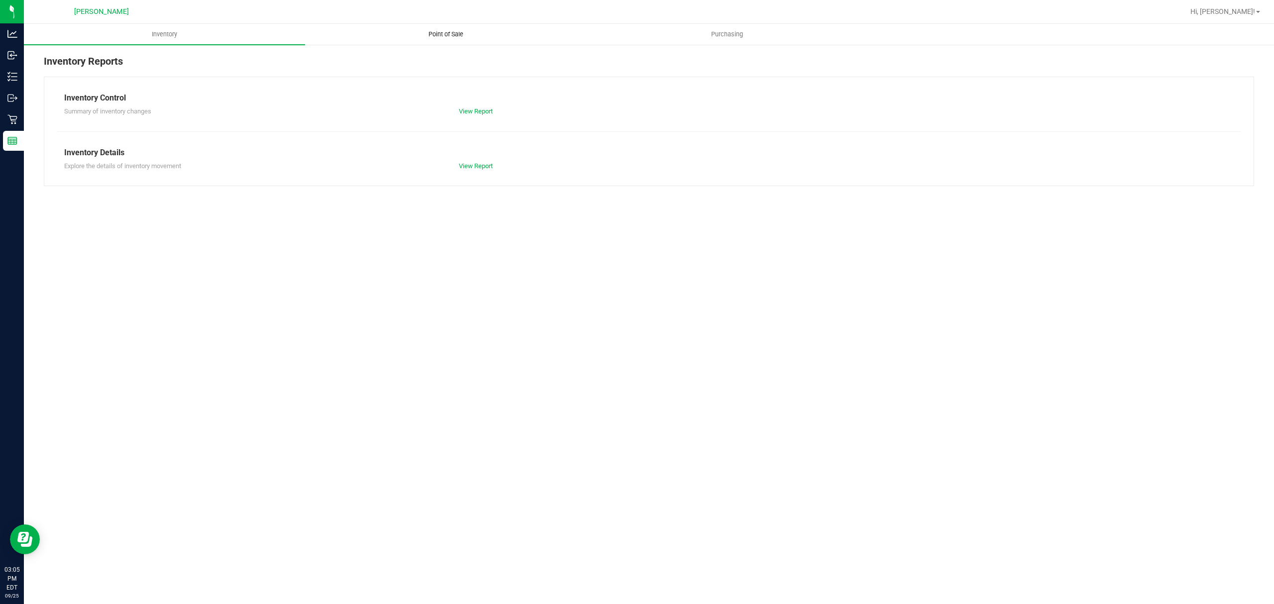
click at [490, 44] on uib-tab-heading "Point of Sale" at bounding box center [446, 34] width 280 height 20
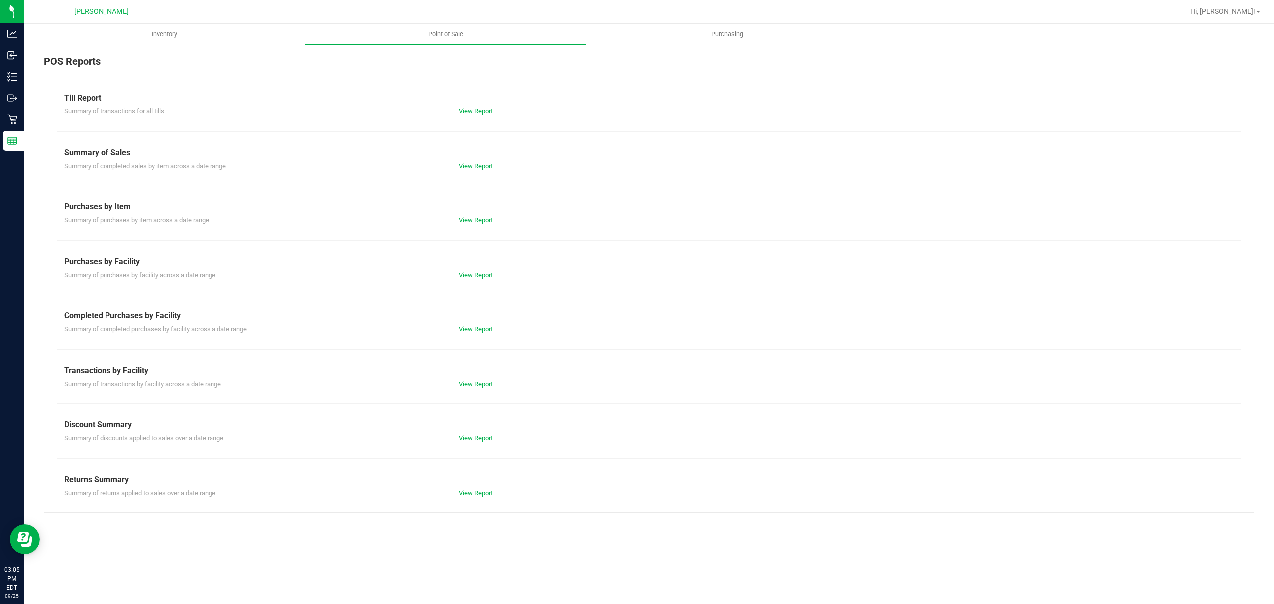
click at [477, 328] on link "View Report" at bounding box center [476, 329] width 34 height 7
